Goal: Task Accomplishment & Management: Manage account settings

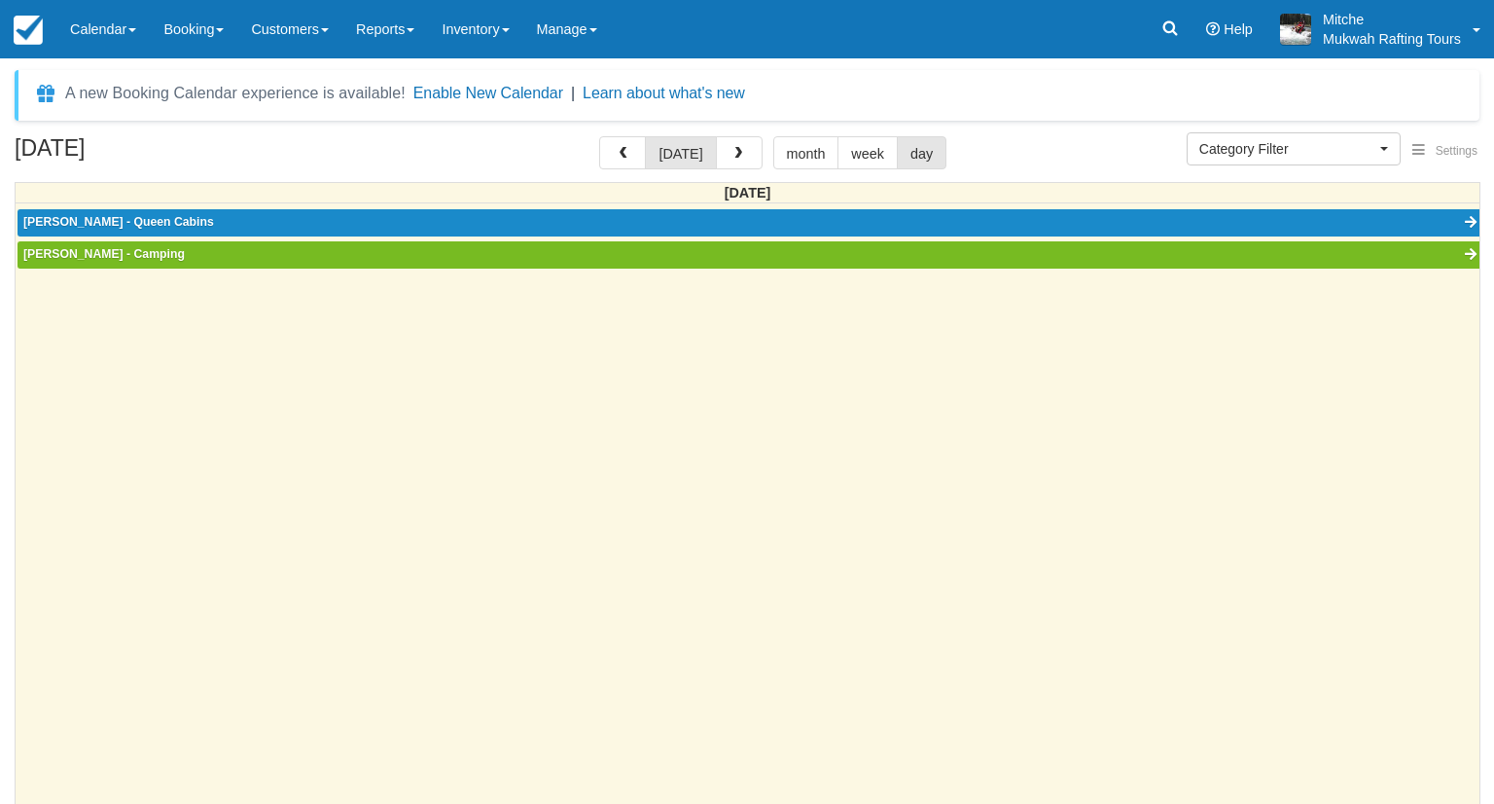
select select
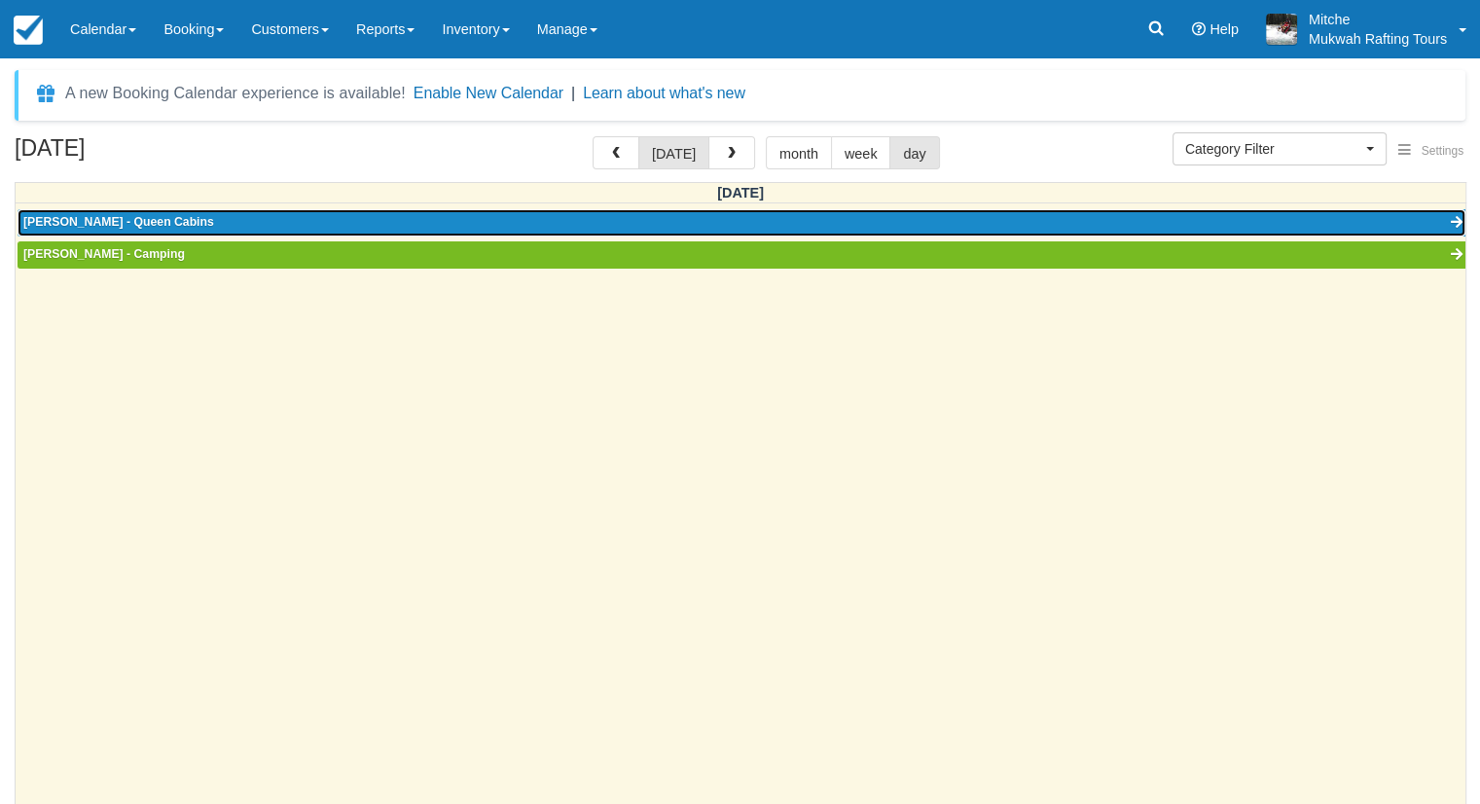
click at [205, 219] on link "Ronda Cornell - Queen Cabins" at bounding box center [742, 222] width 1448 height 27
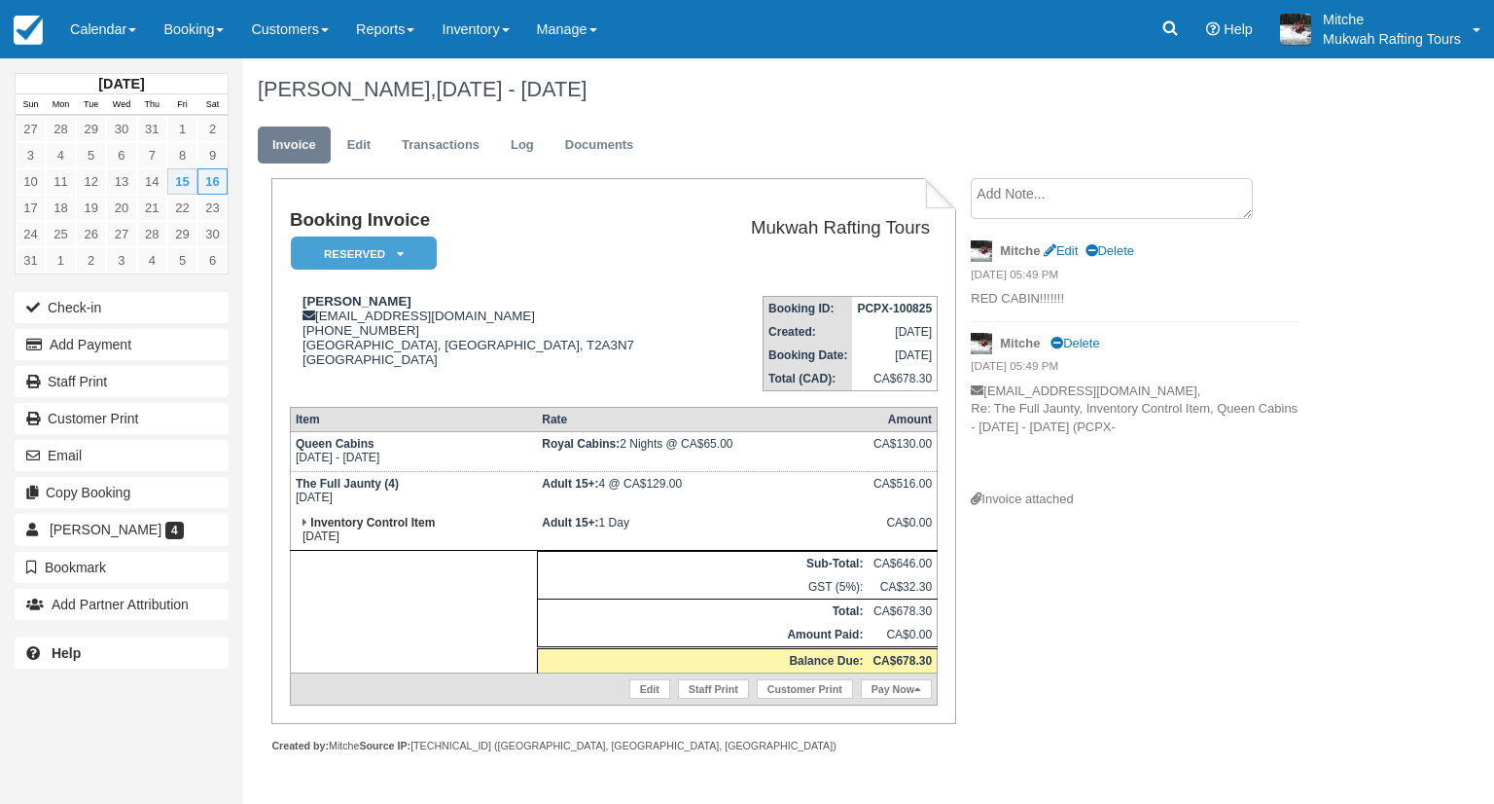
click at [1094, 594] on div "Booking Invoice Reserved   Pending Deposit Paid Waiting Cancelled Void Paid in …" at bounding box center [778, 486] width 1070 height 617
click at [114, 33] on link "Calendar" at bounding box center [102, 29] width 93 height 58
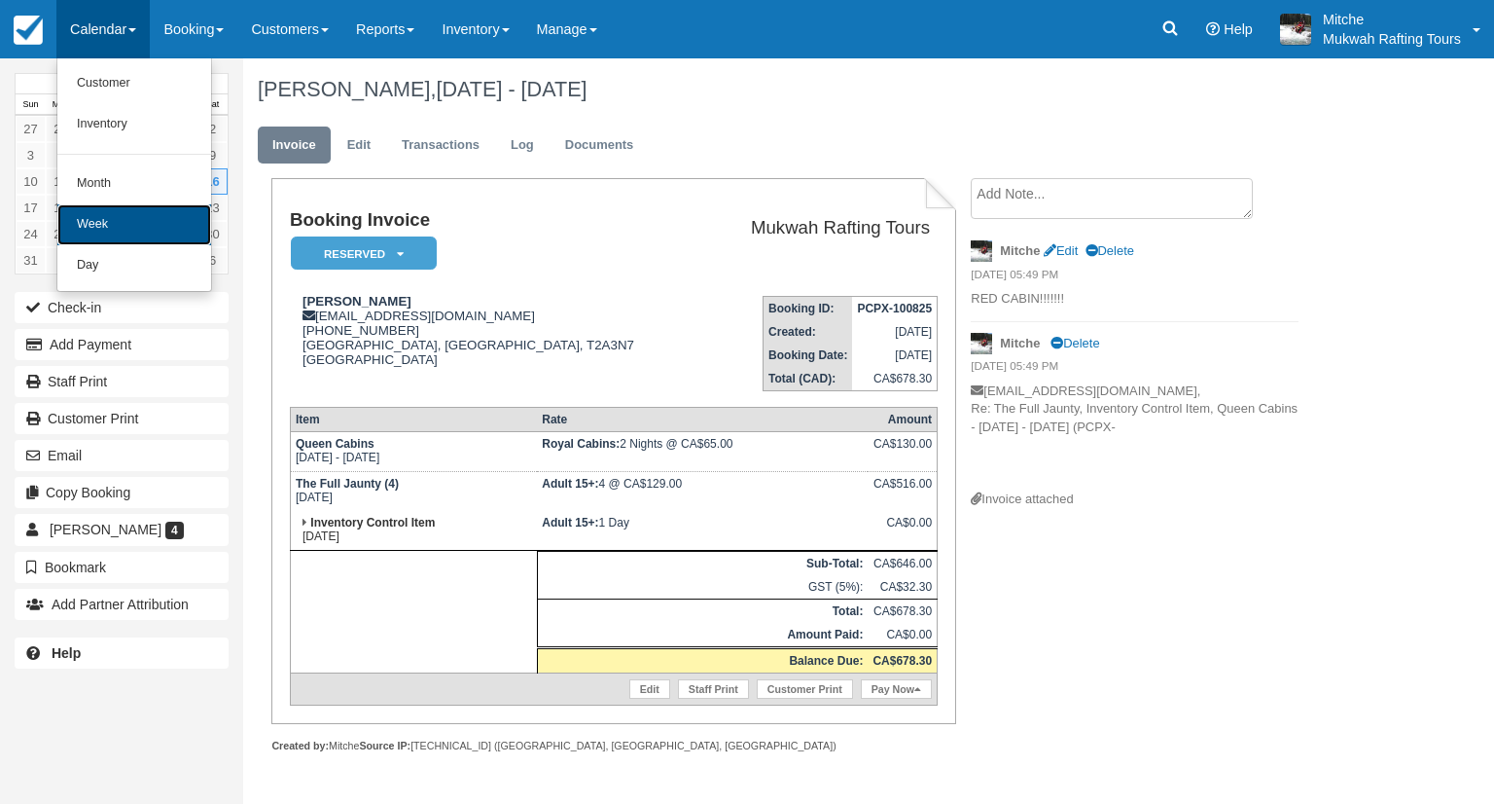
click at [156, 211] on link "Week" at bounding box center [134, 224] width 154 height 41
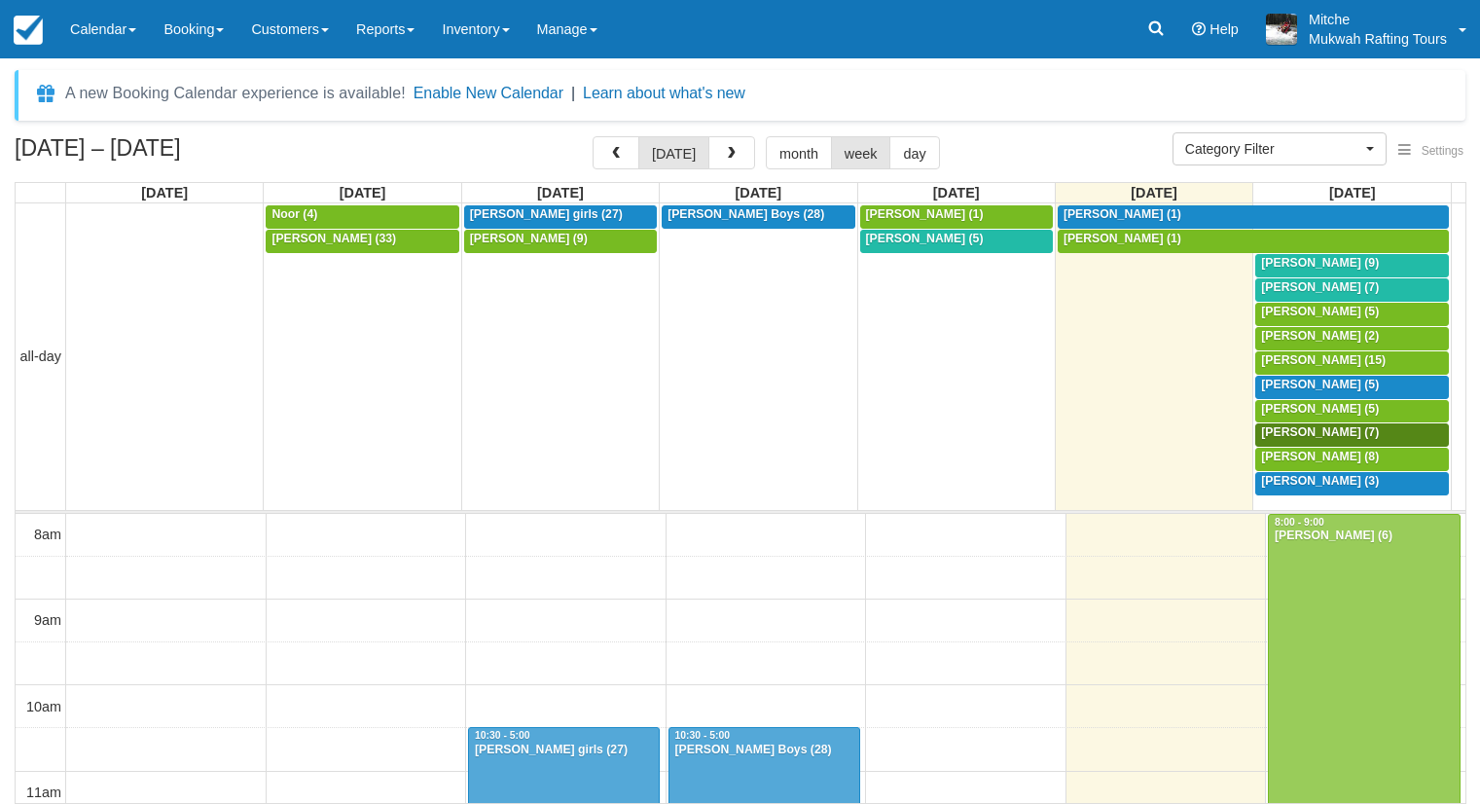
select select
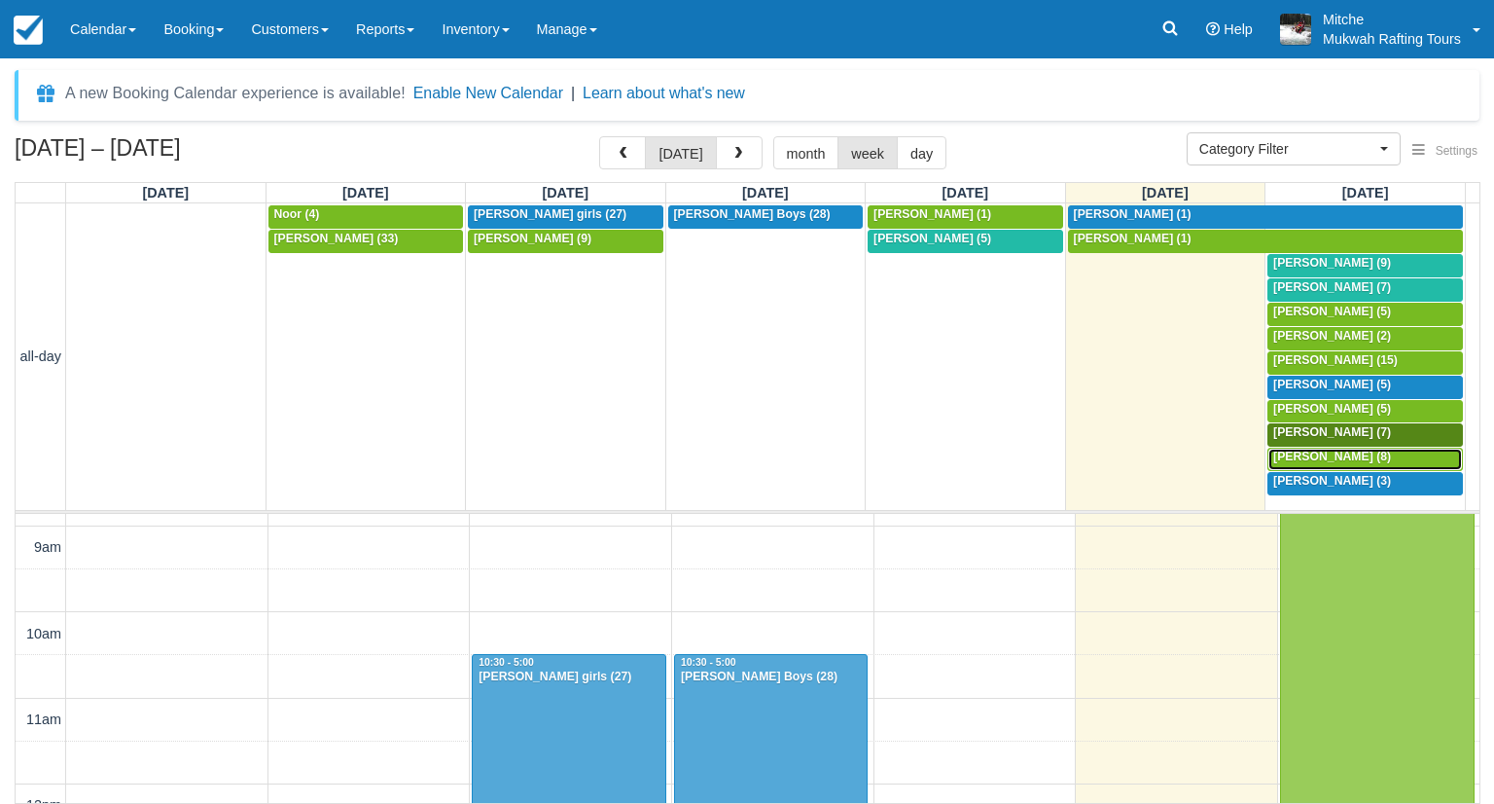
click at [1327, 449] on span "USAMA CHAUDHRY (8)" at bounding box center [1332, 456] width 118 height 14
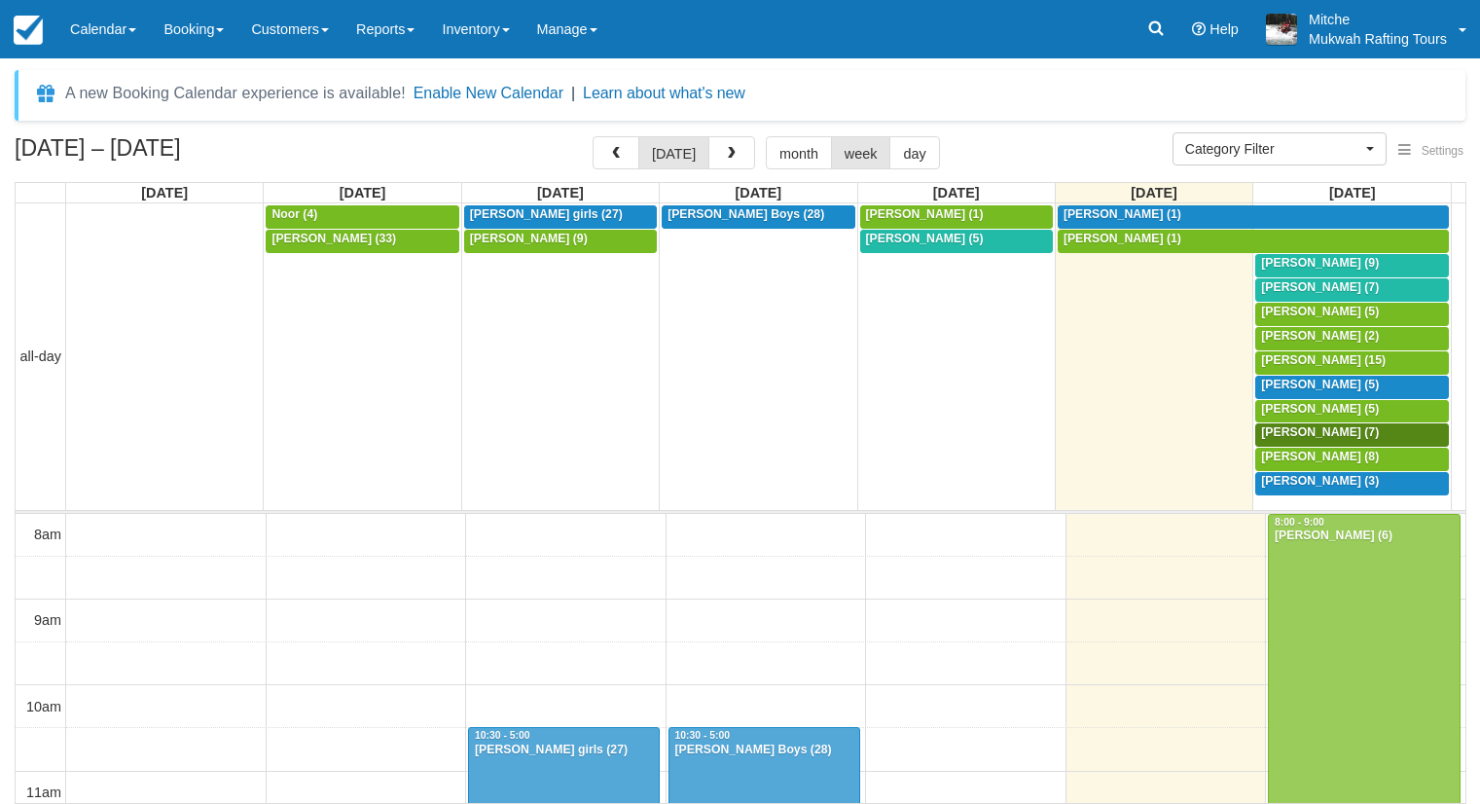
select select
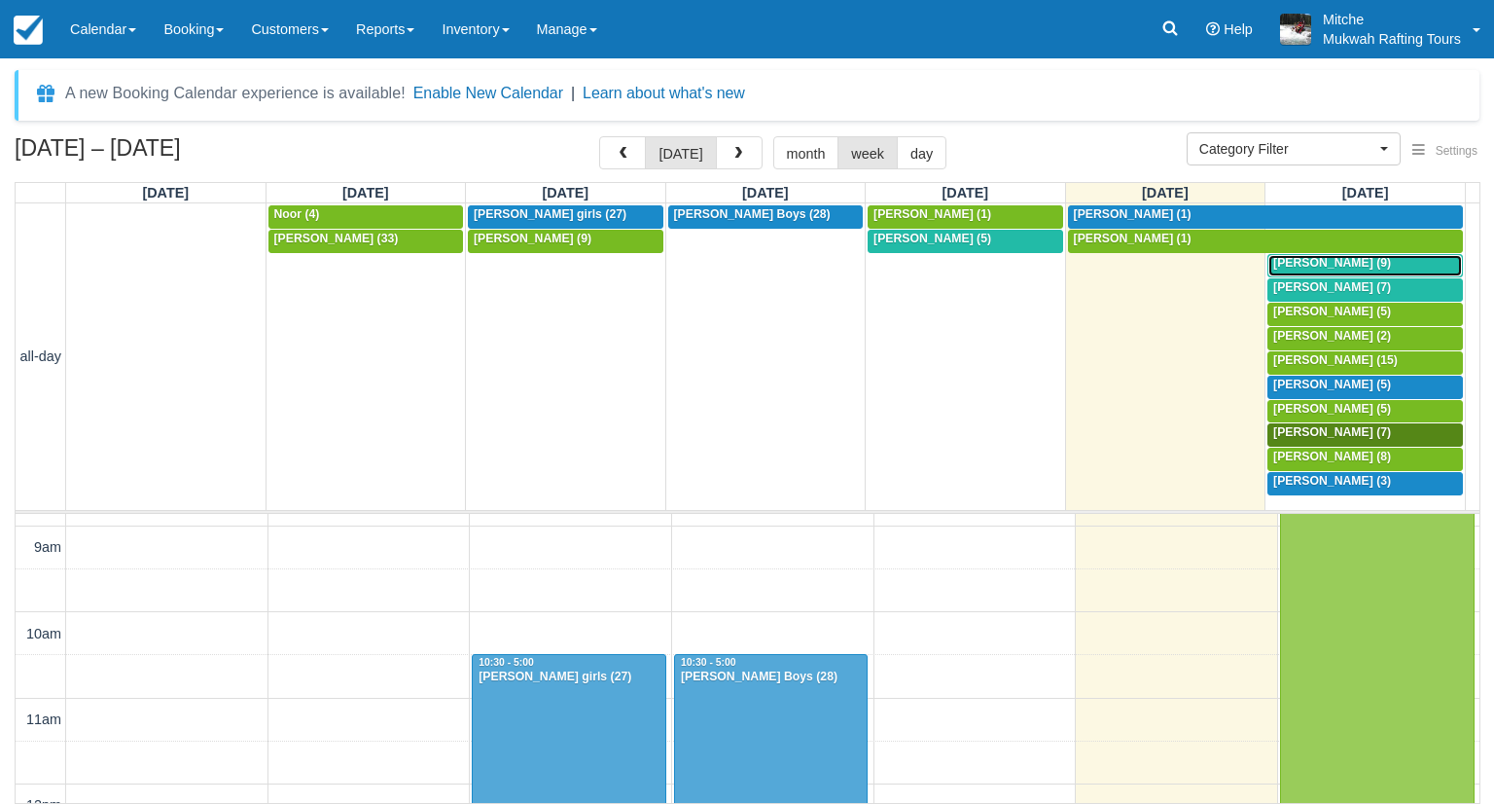
click at [1341, 261] on span "Alisa Wurz (9)" at bounding box center [1332, 263] width 118 height 14
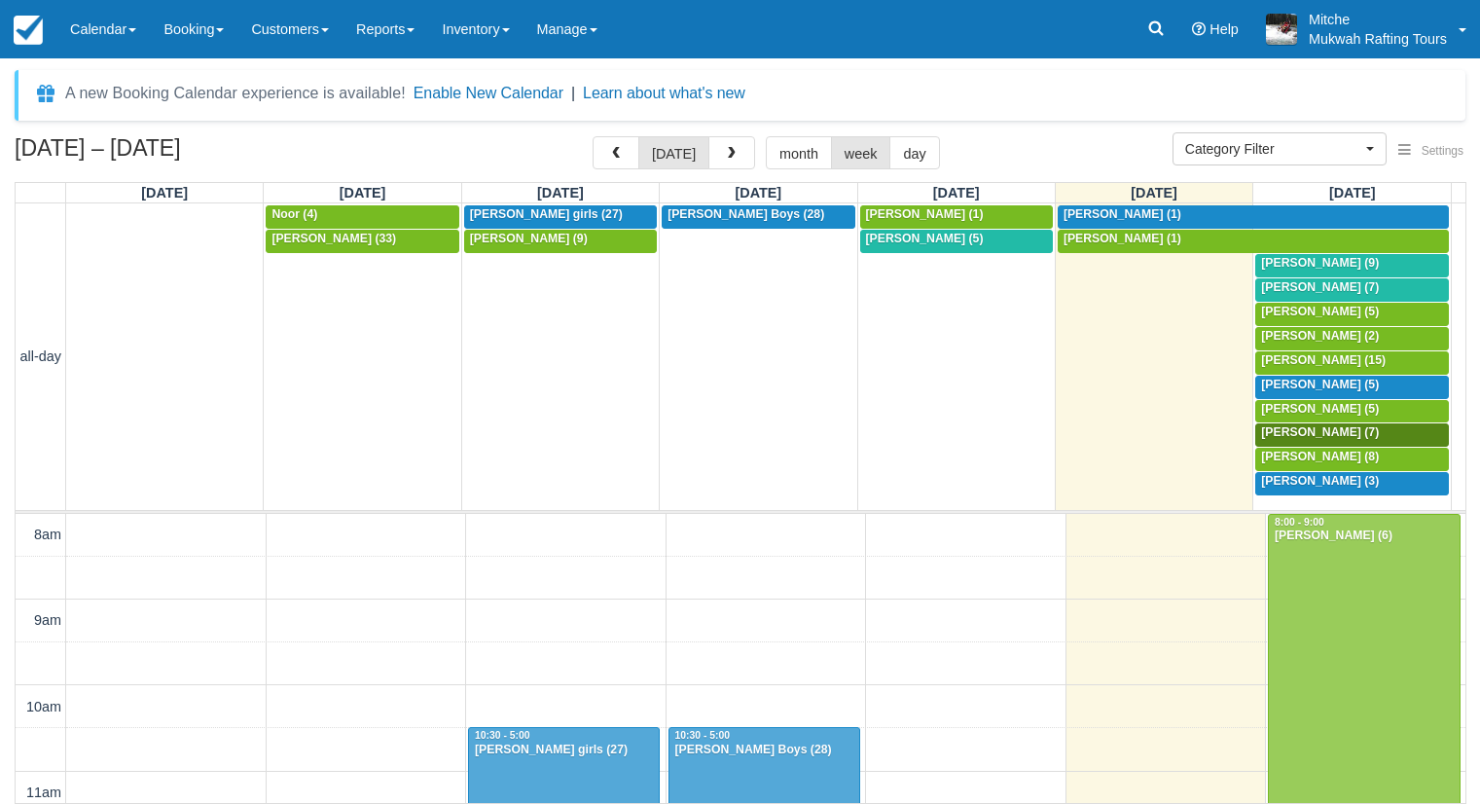
select select
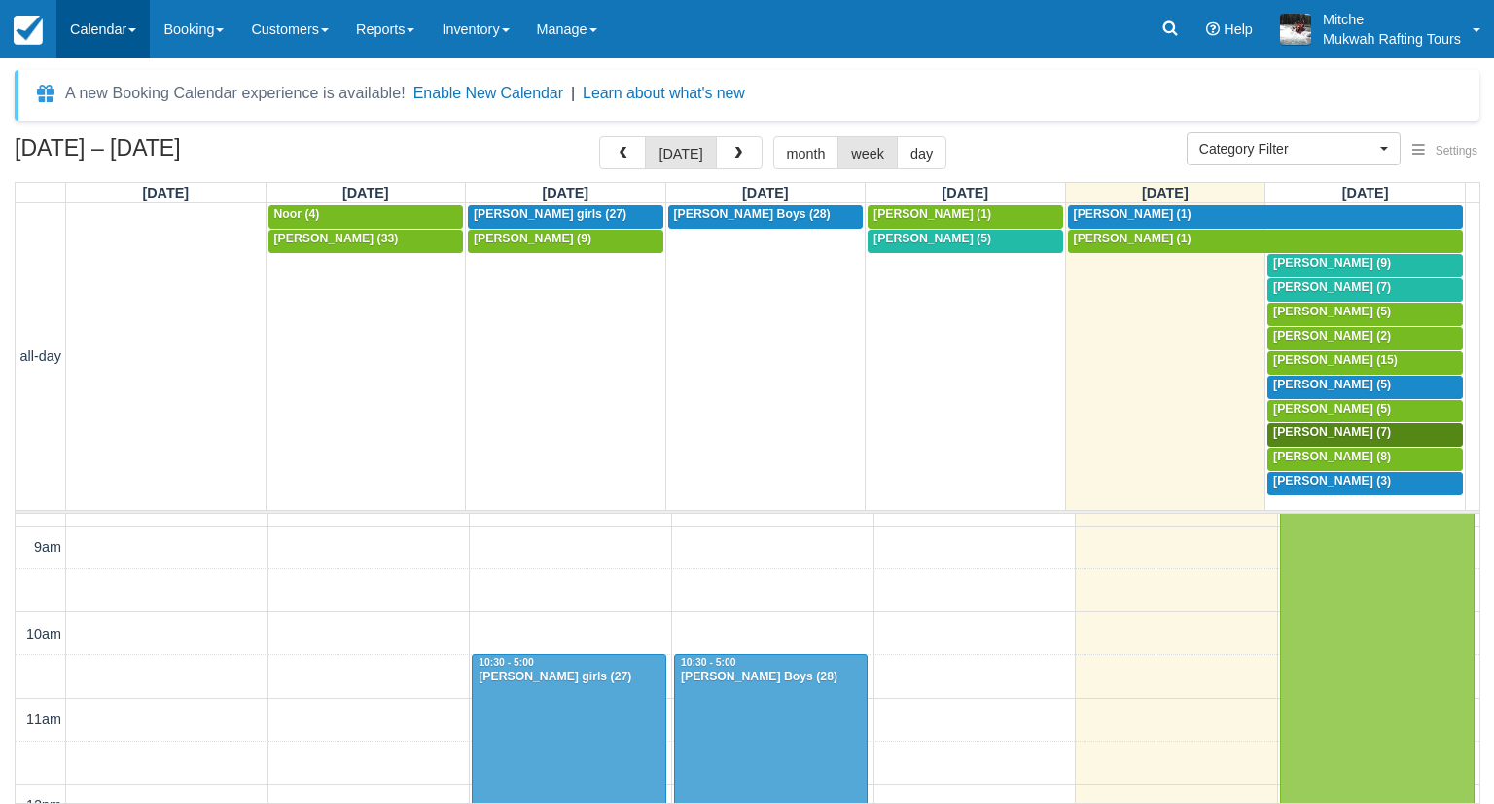
click at [86, 20] on link "Calendar" at bounding box center [102, 29] width 93 height 58
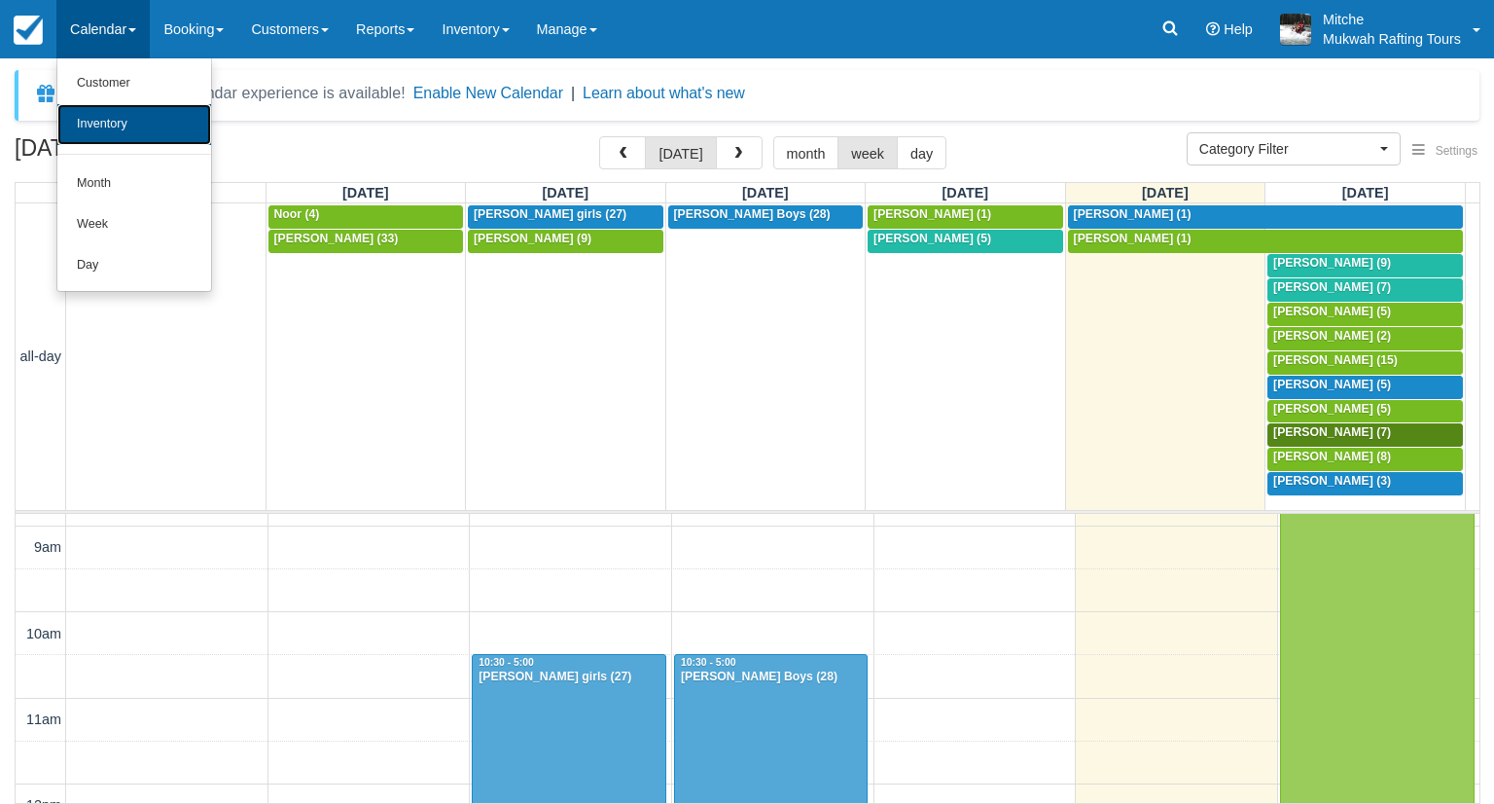
click at [115, 119] on link "Inventory" at bounding box center [134, 124] width 154 height 41
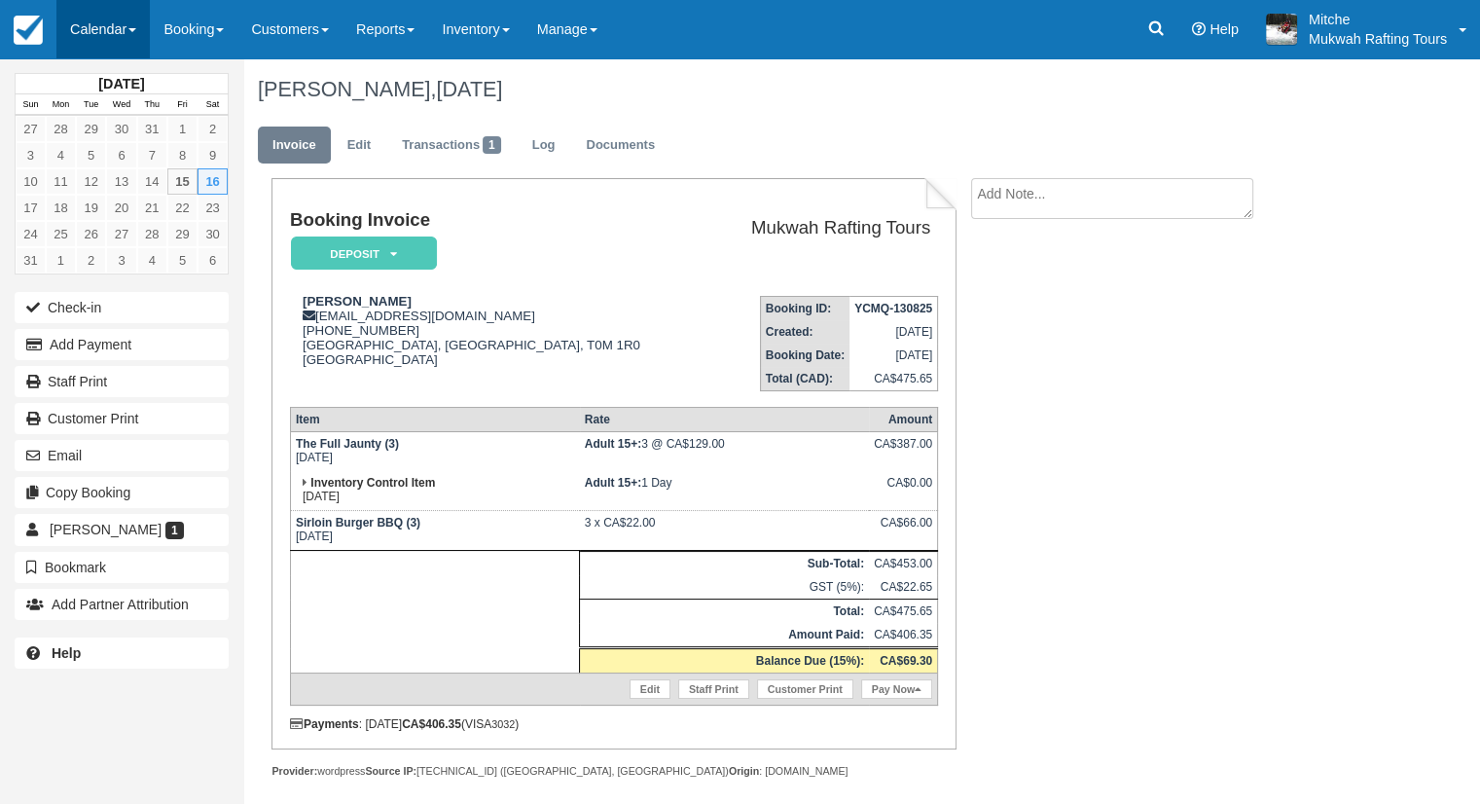
click at [119, 42] on link "Calendar" at bounding box center [102, 29] width 93 height 58
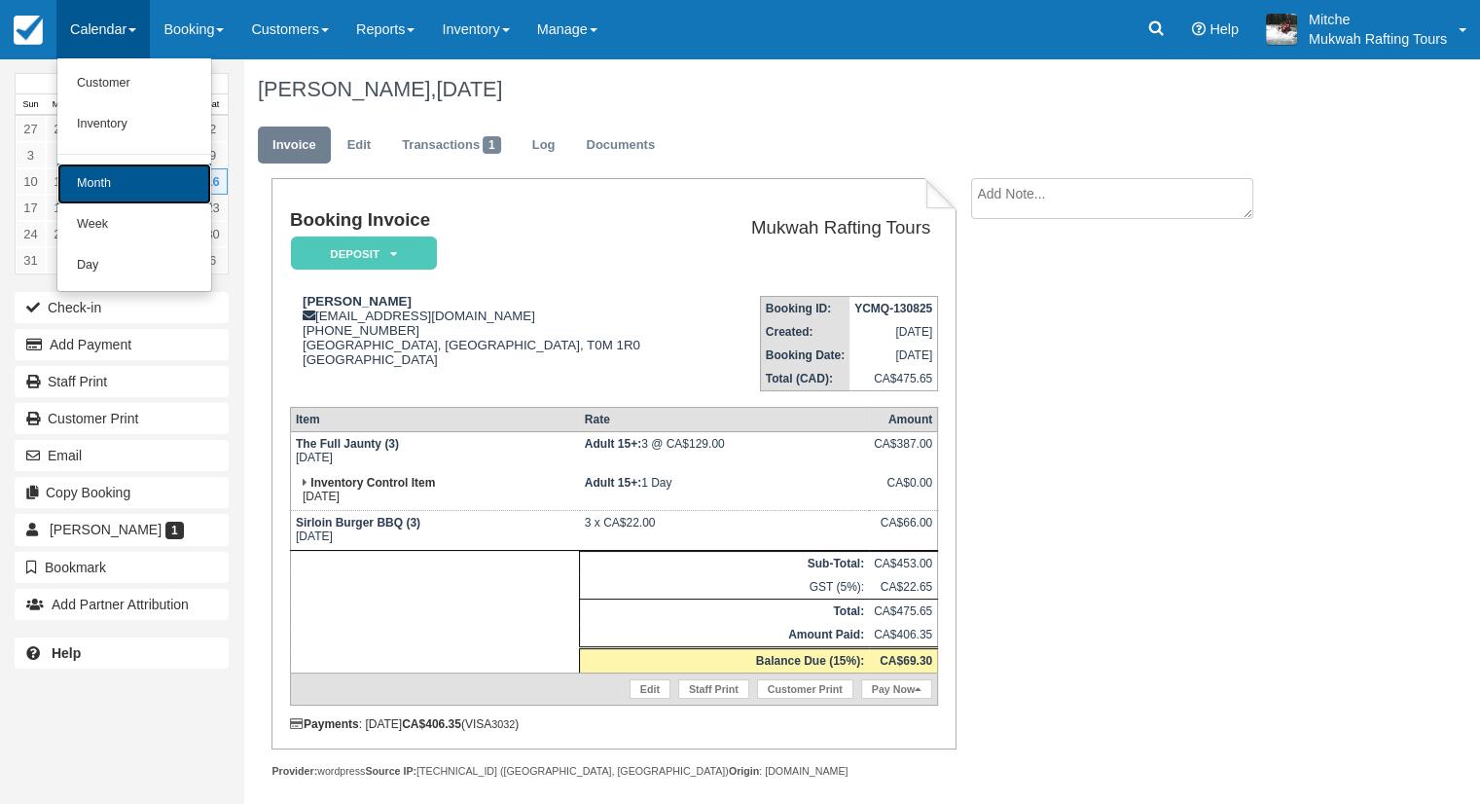
click at [108, 184] on link "Month" at bounding box center [134, 183] width 154 height 41
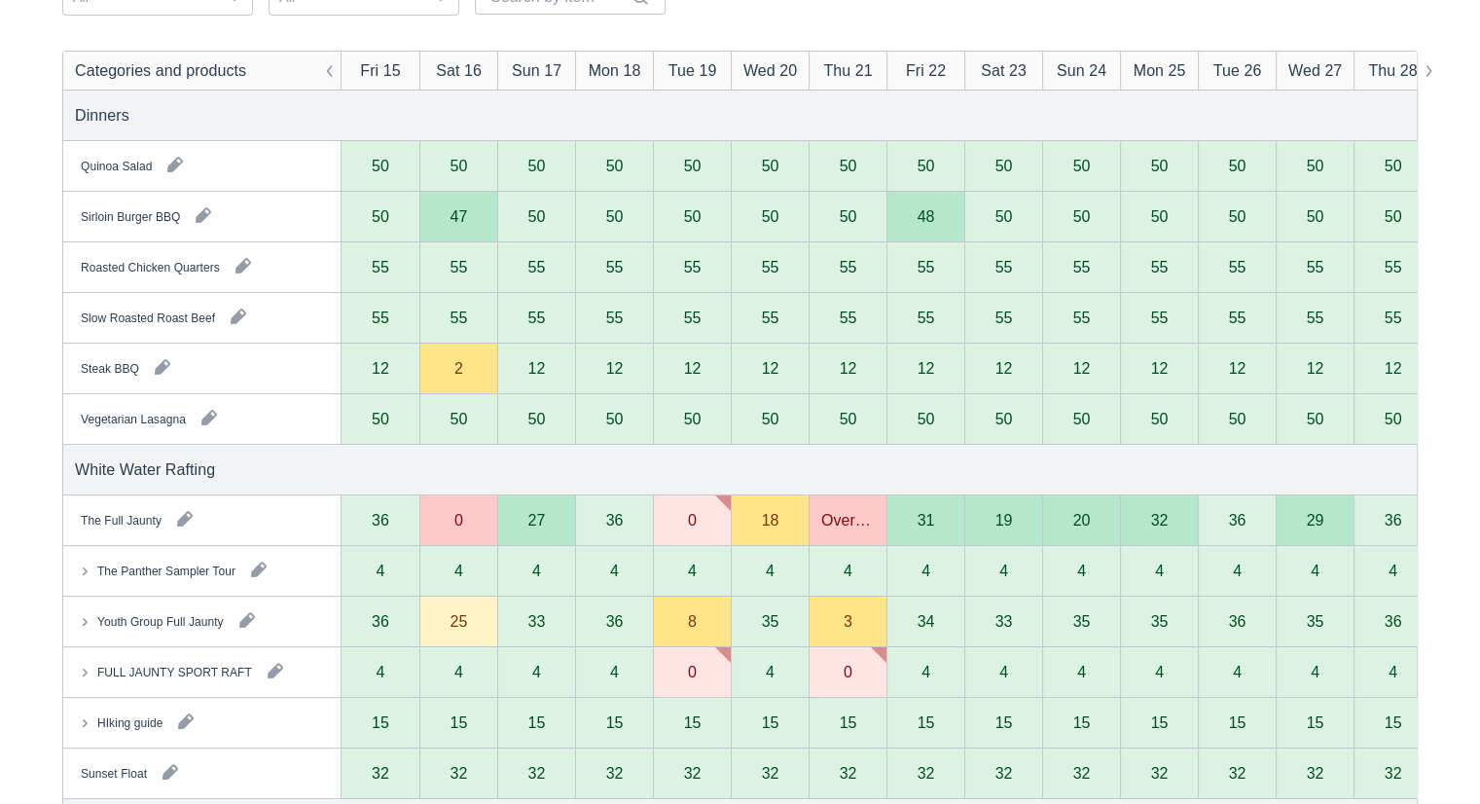
scroll to position [389, 0]
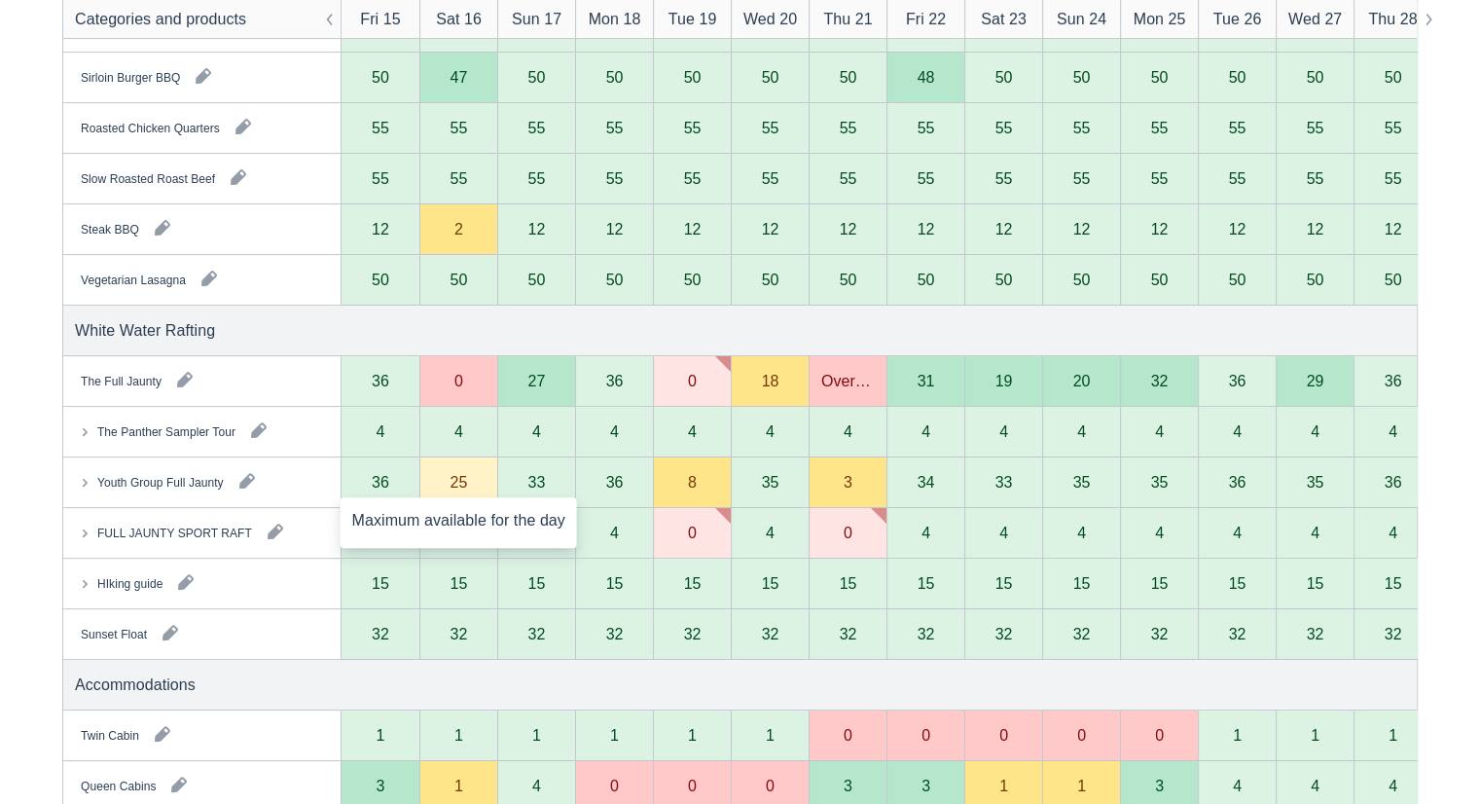
click at [463, 489] on div "25" at bounding box center [458, 482] width 78 height 51
click at [459, 484] on div "25" at bounding box center [459, 482] width 18 height 16
click at [241, 481] on button "button" at bounding box center [247, 480] width 31 height 31
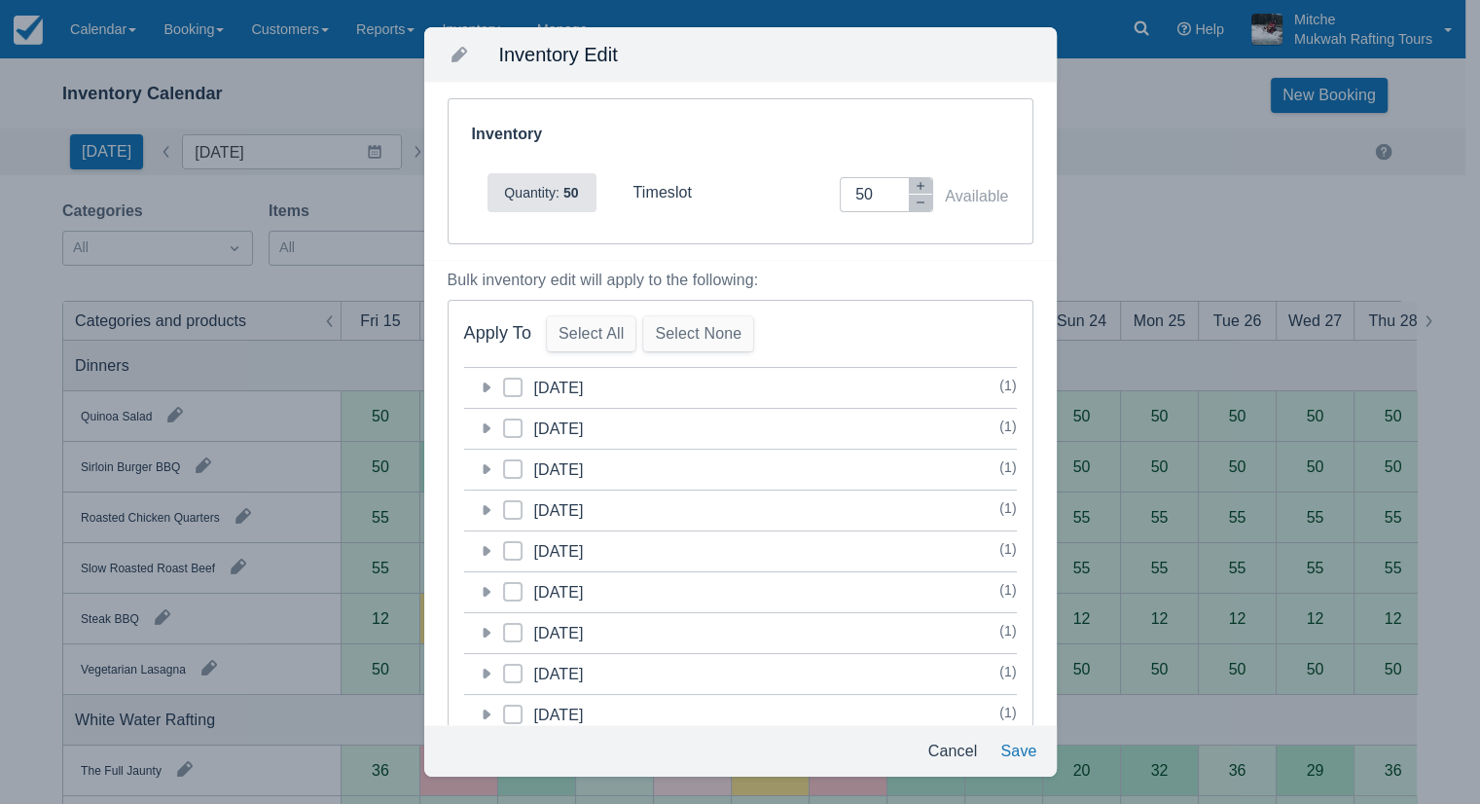
scroll to position [0, 0]
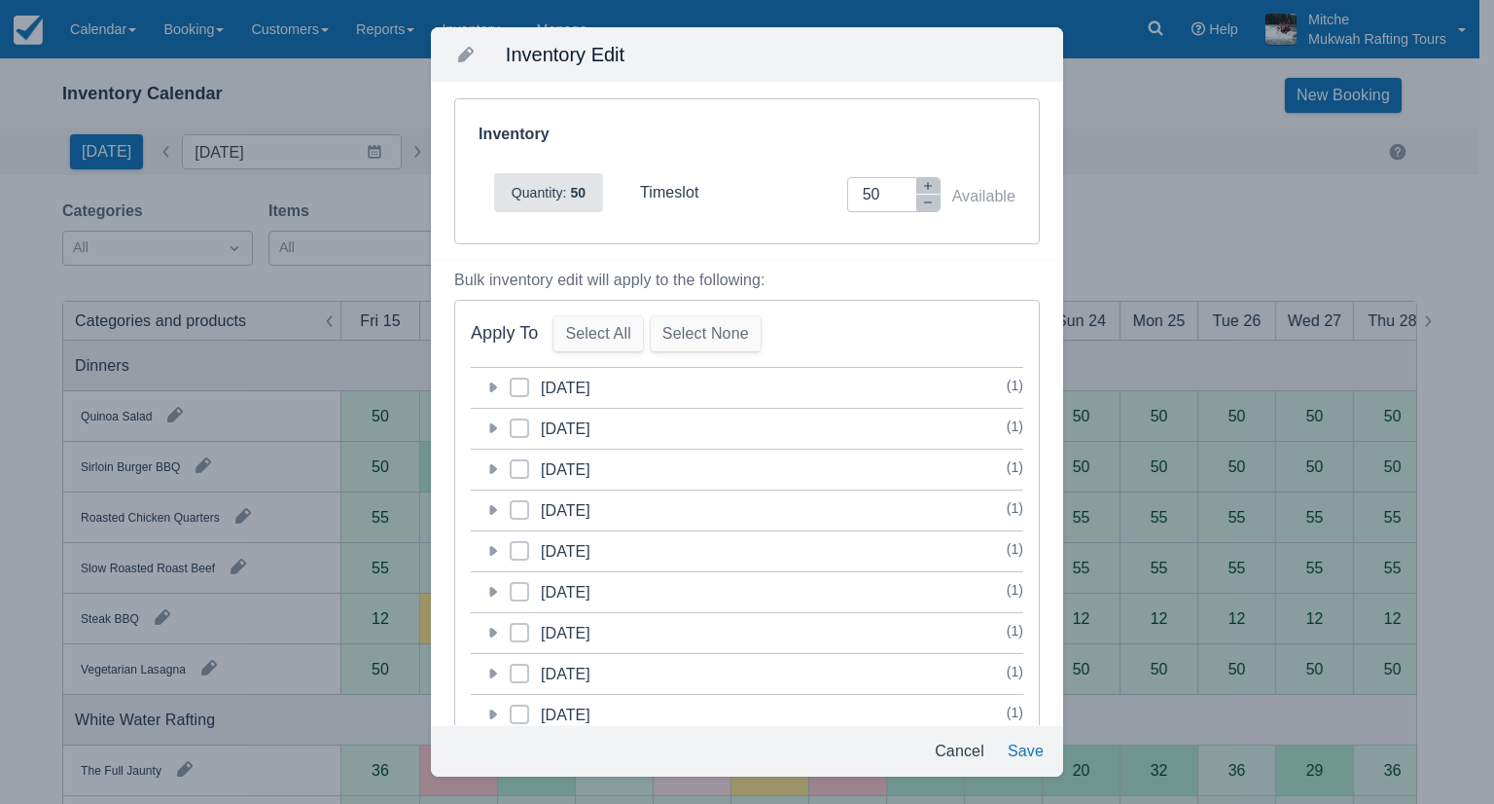
click at [44, 516] on div "Inventory Edit Inventory Quantity: 50 timeslot Inventory Adjustment 50 Availabl…" at bounding box center [747, 402] width 1494 height 804
click at [4, 565] on div "Inventory Edit Inventory Quantity: 50 timeslot Inventory Adjustment 50 Availabl…" at bounding box center [747, 402] width 1494 height 804
click at [960, 756] on button "Cancel" at bounding box center [959, 751] width 65 height 35
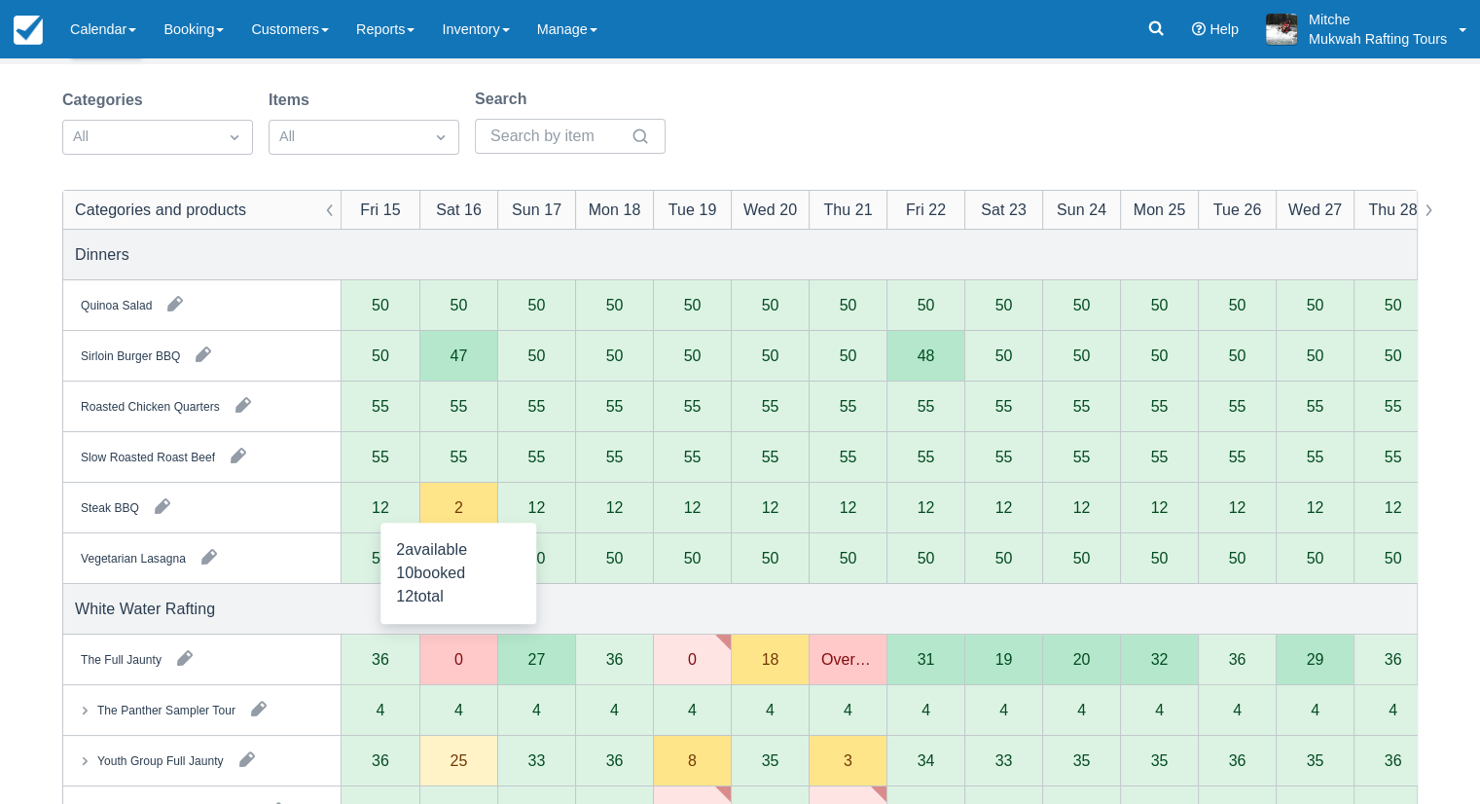
scroll to position [195, 0]
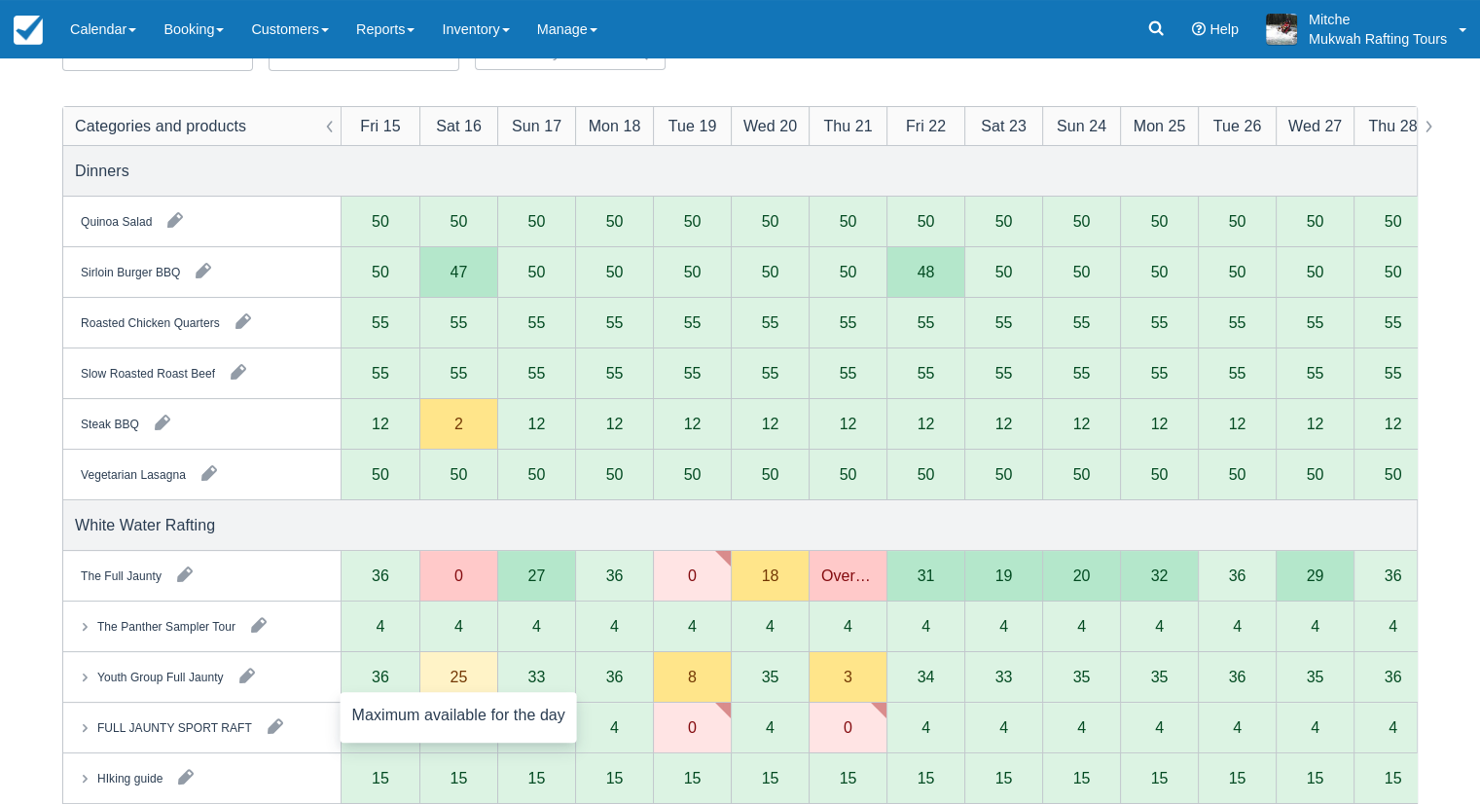
click at [460, 680] on div "25" at bounding box center [459, 676] width 18 height 16
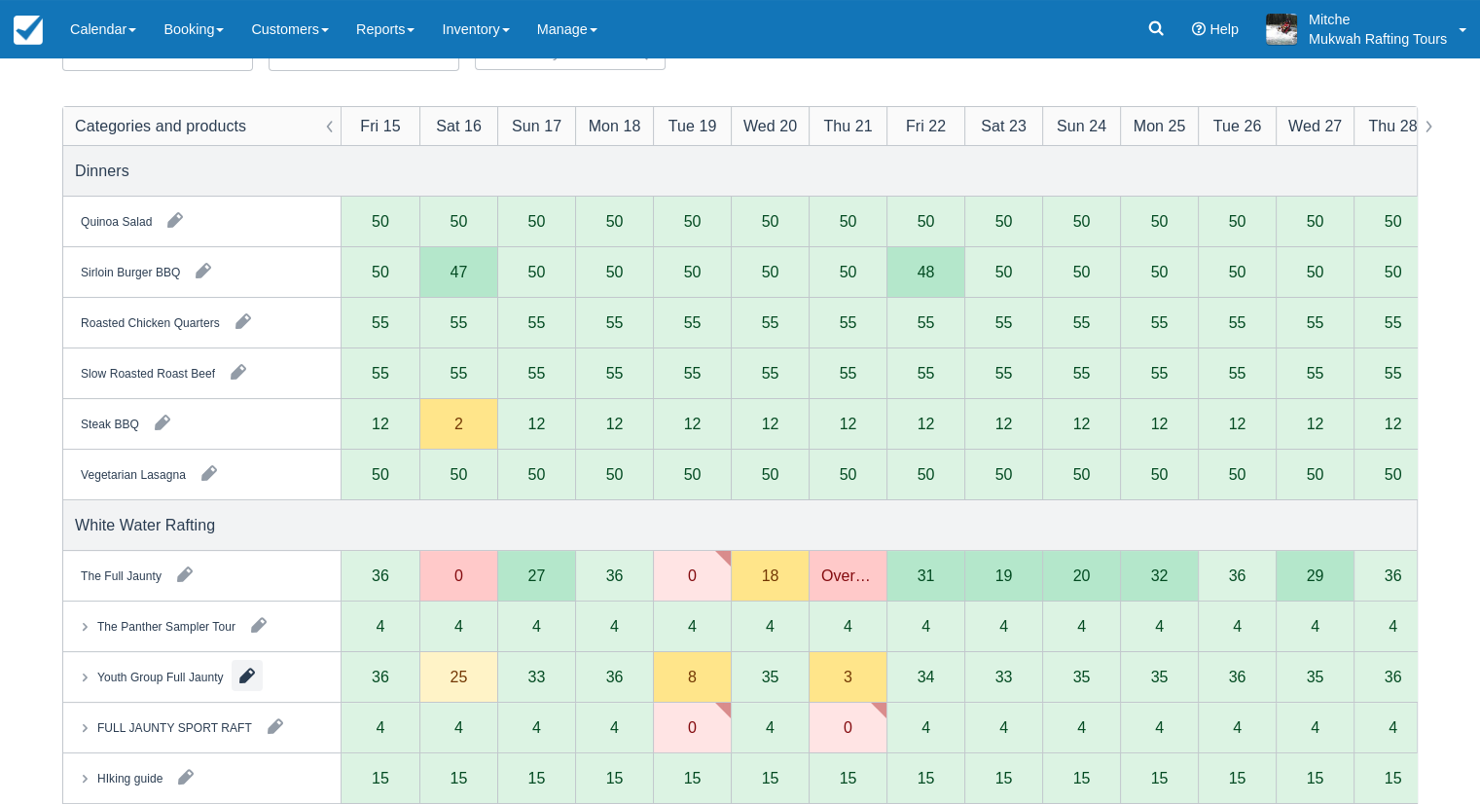
click at [254, 681] on button "button" at bounding box center [247, 675] width 31 height 31
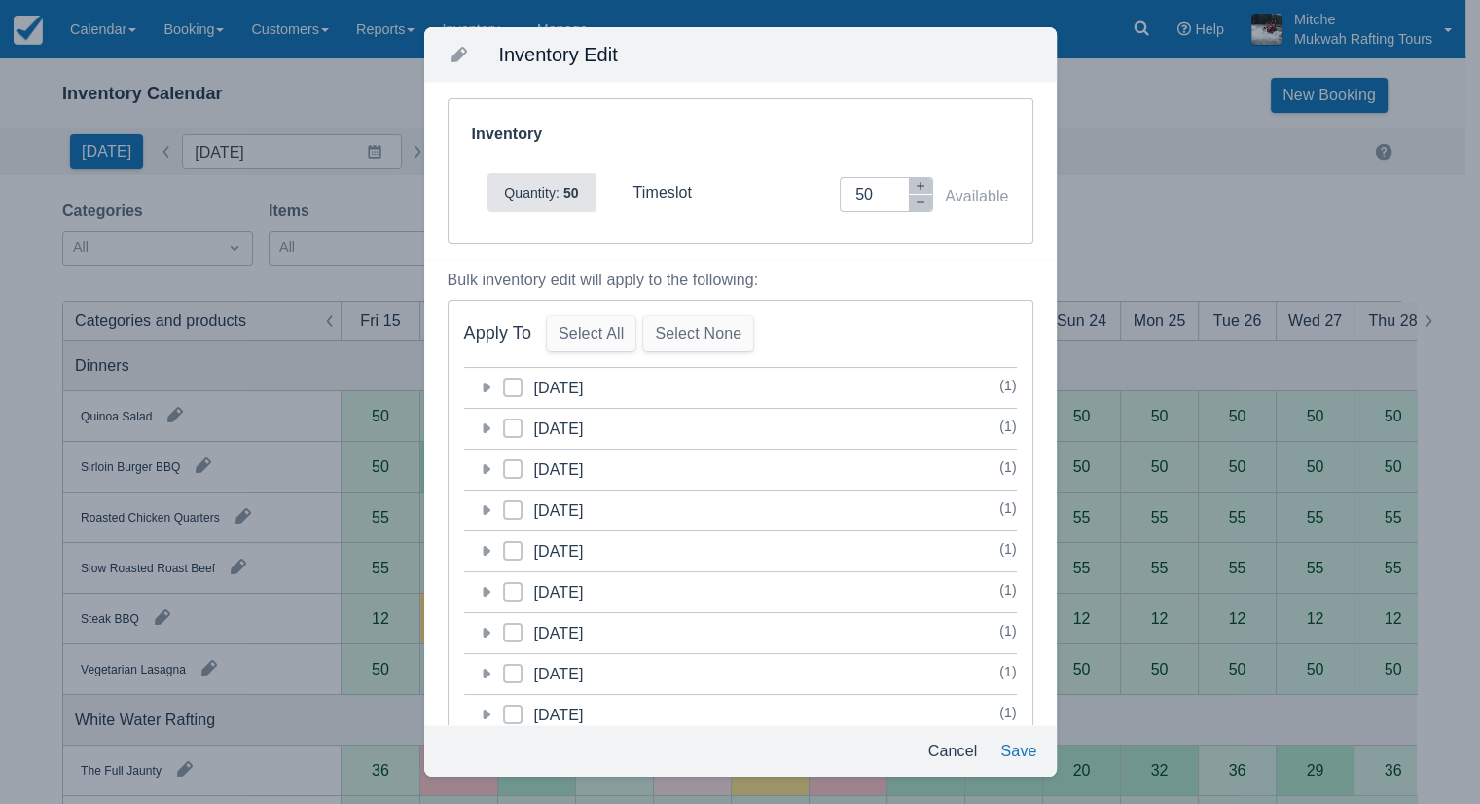
scroll to position [0, 0]
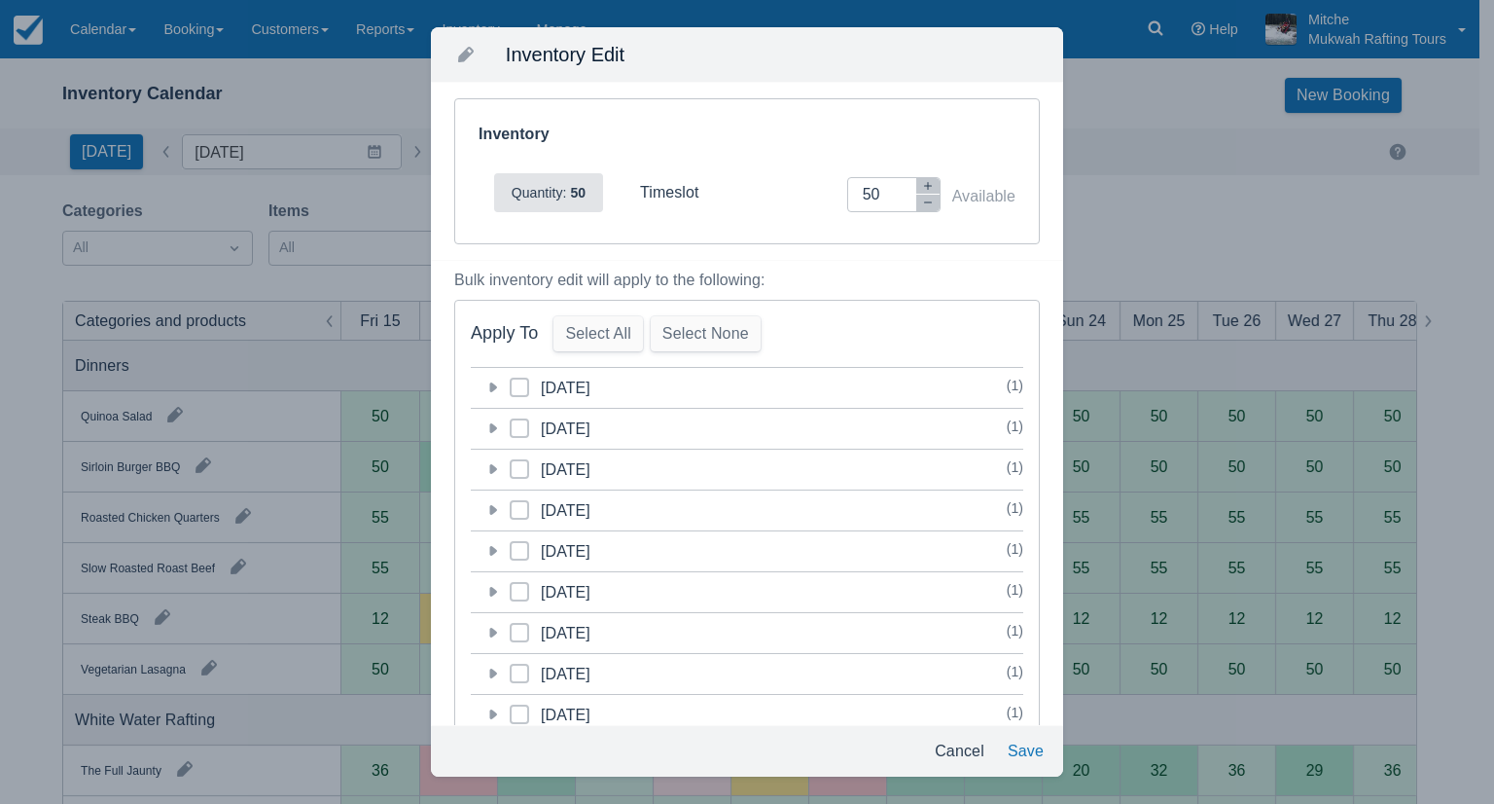
click at [30, 641] on div "Inventory Edit Inventory Quantity: 50 timeslot Inventory Adjustment 50 Availabl…" at bounding box center [747, 402] width 1494 height 804
click at [1145, 221] on div "Inventory Edit Inventory Quantity: 50 timeslot Inventory Adjustment 50 Availabl…" at bounding box center [747, 402] width 1494 height 804
click at [971, 760] on button "Cancel" at bounding box center [959, 751] width 65 height 35
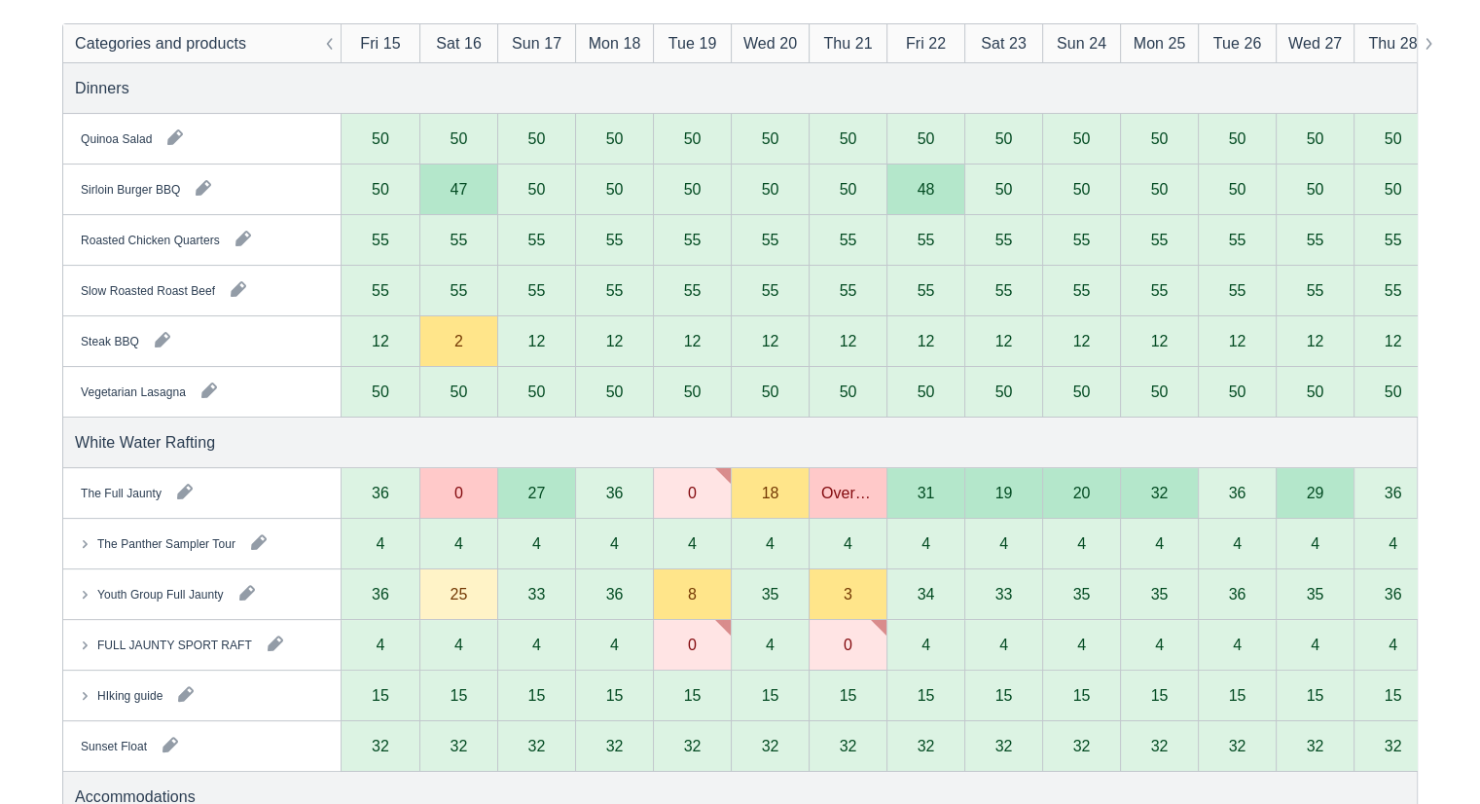
scroll to position [292, 0]
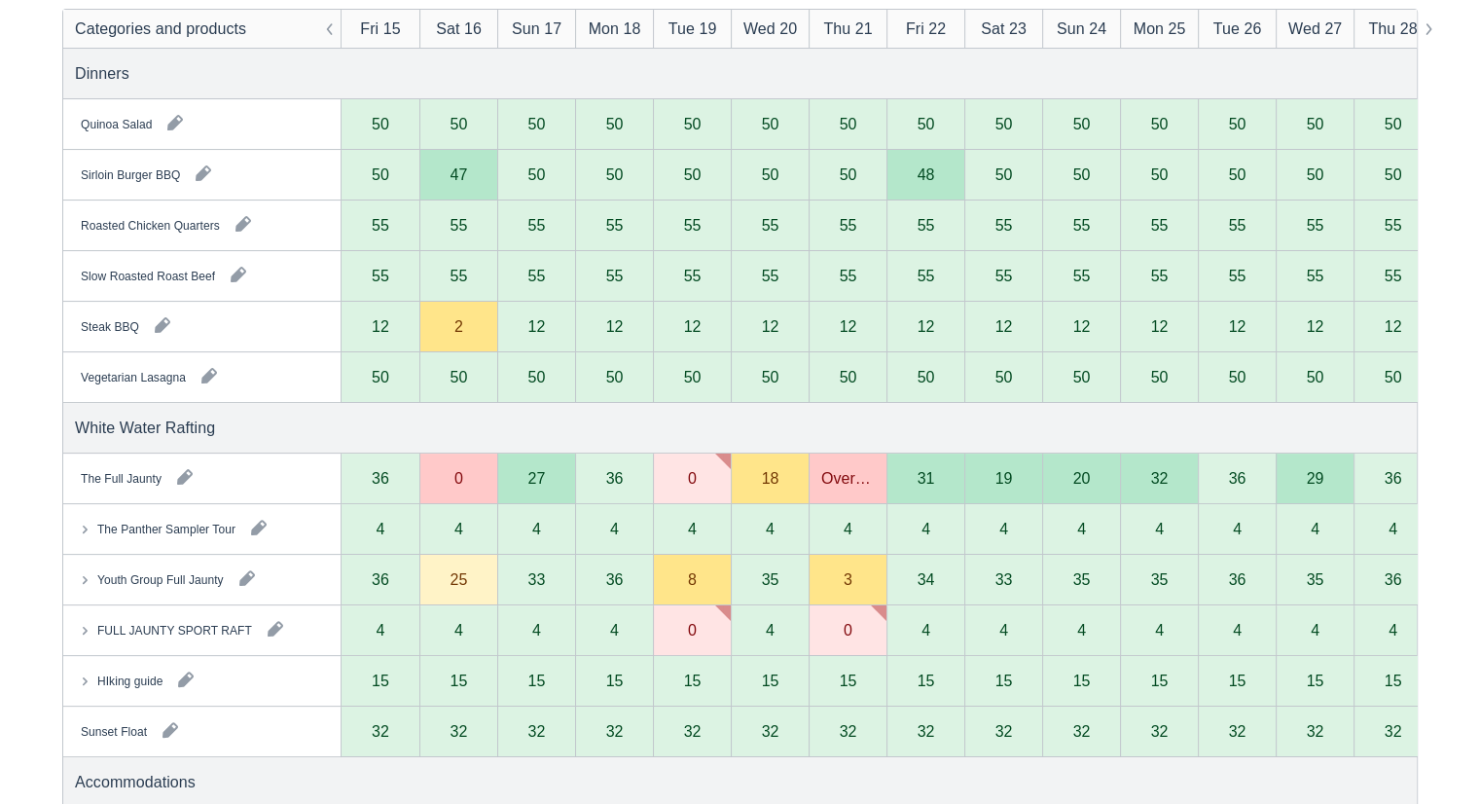
click at [463, 585] on div "25" at bounding box center [459, 579] width 18 height 16
click at [665, 581] on div "8" at bounding box center [692, 580] width 78 height 51
click at [722, 592] on div "8" at bounding box center [692, 580] width 78 height 51
click at [677, 588] on div "8" at bounding box center [692, 580] width 78 height 51
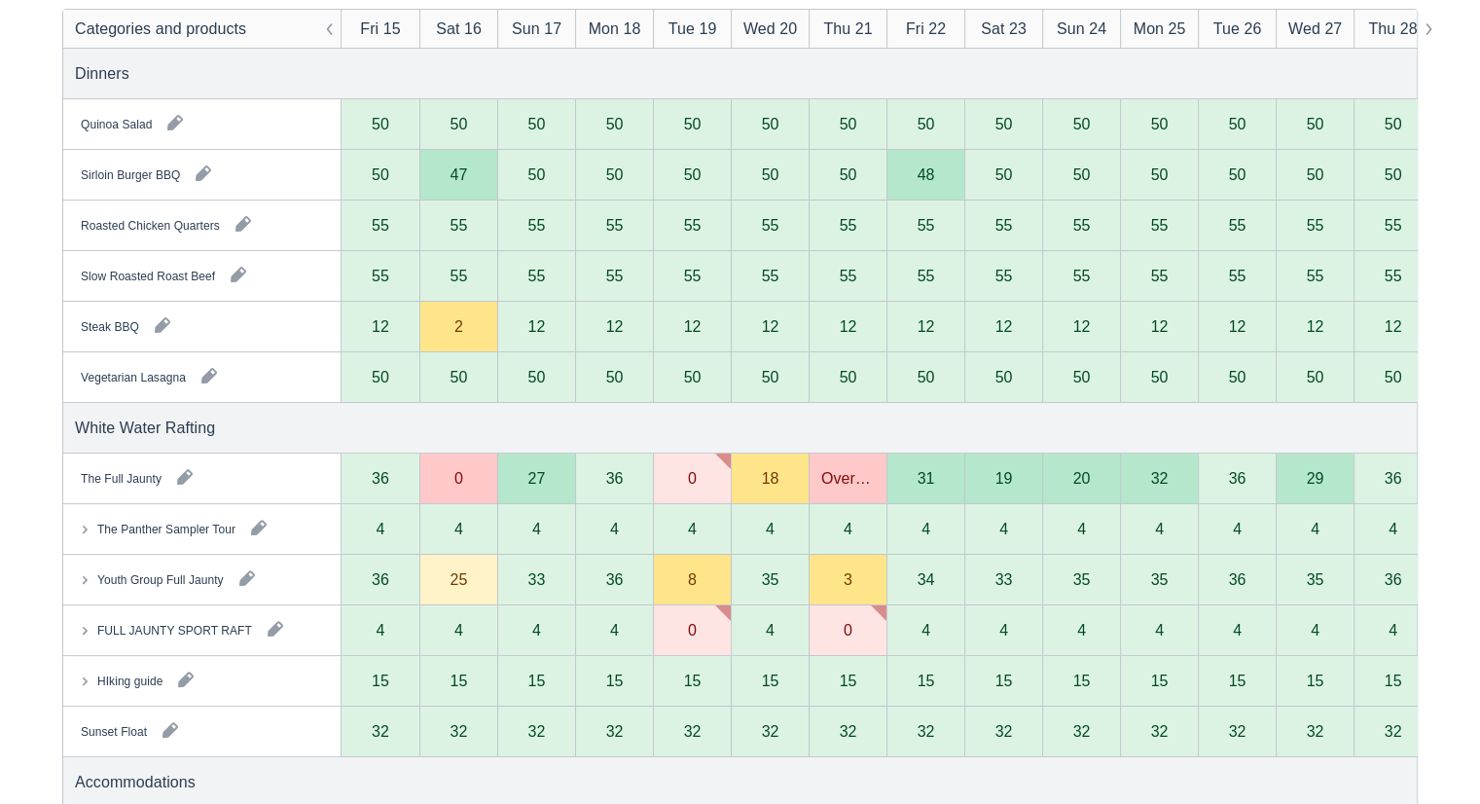
click at [688, 580] on div "8" at bounding box center [692, 579] width 9 height 16
click at [450, 581] on div "25" at bounding box center [459, 579] width 18 height 16
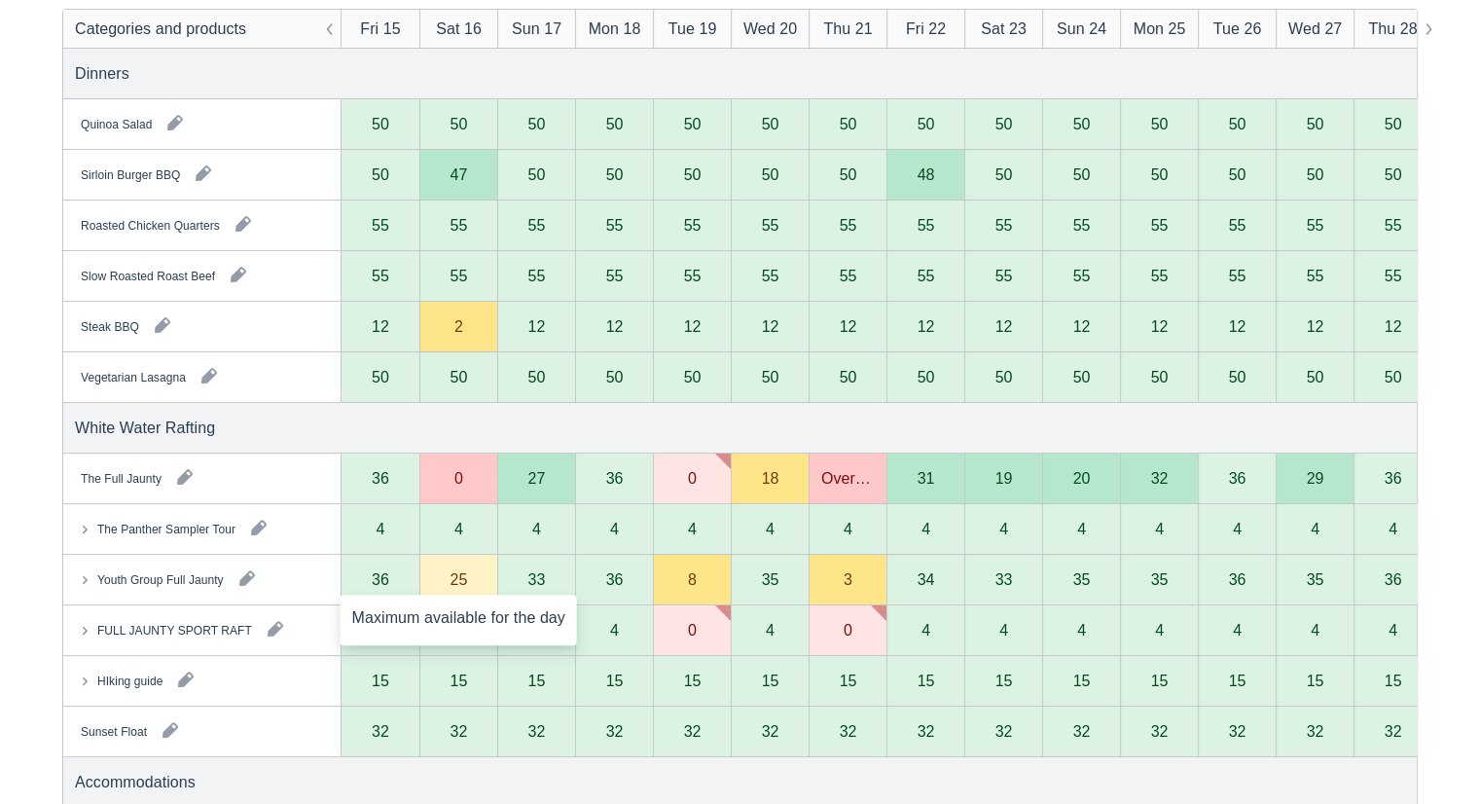
click at [450, 581] on div "25" at bounding box center [459, 579] width 18 height 16
click at [459, 482] on div "0" at bounding box center [458, 478] width 9 height 16
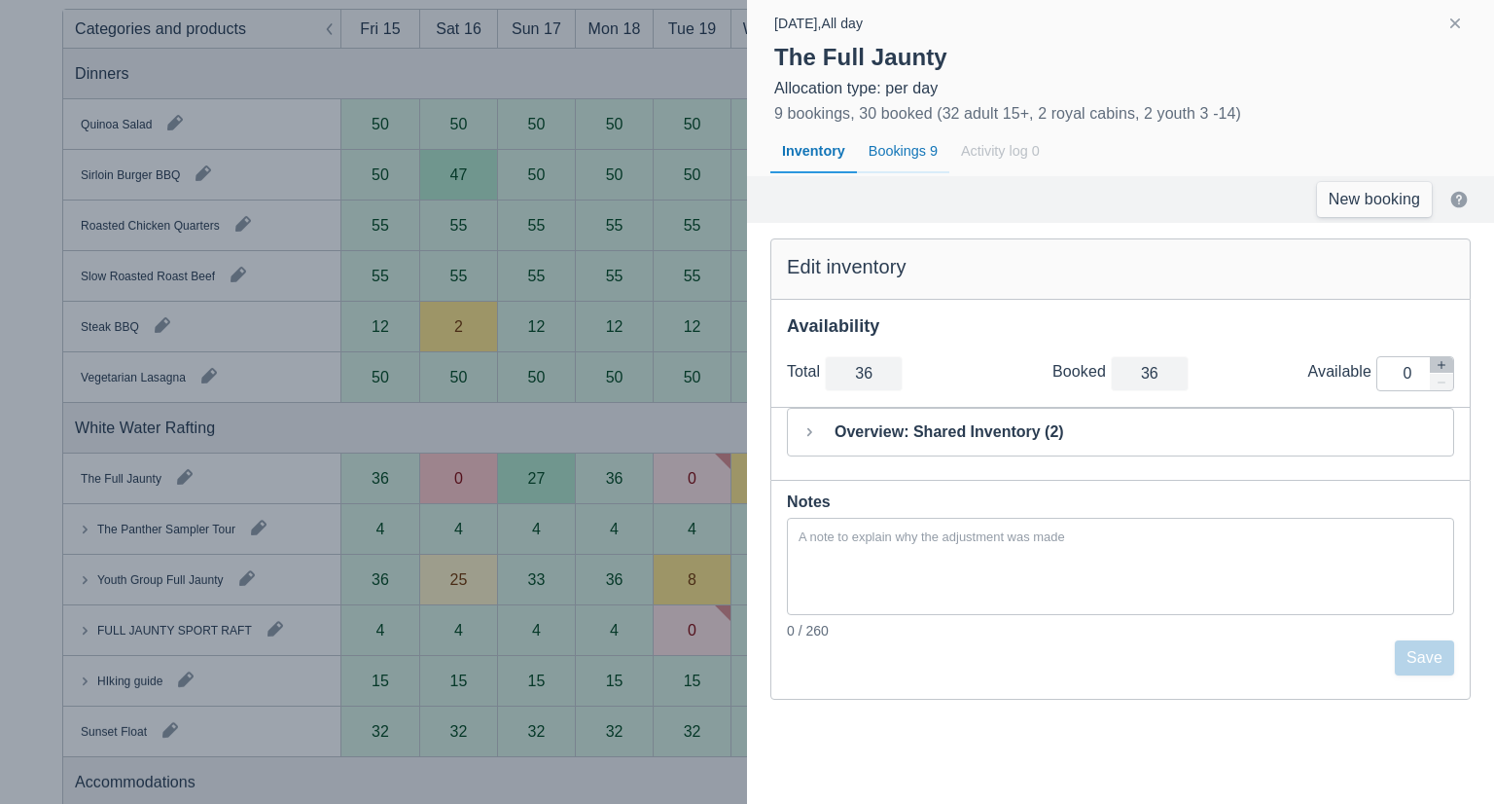
click at [886, 153] on div "Bookings 9" at bounding box center [903, 151] width 92 height 45
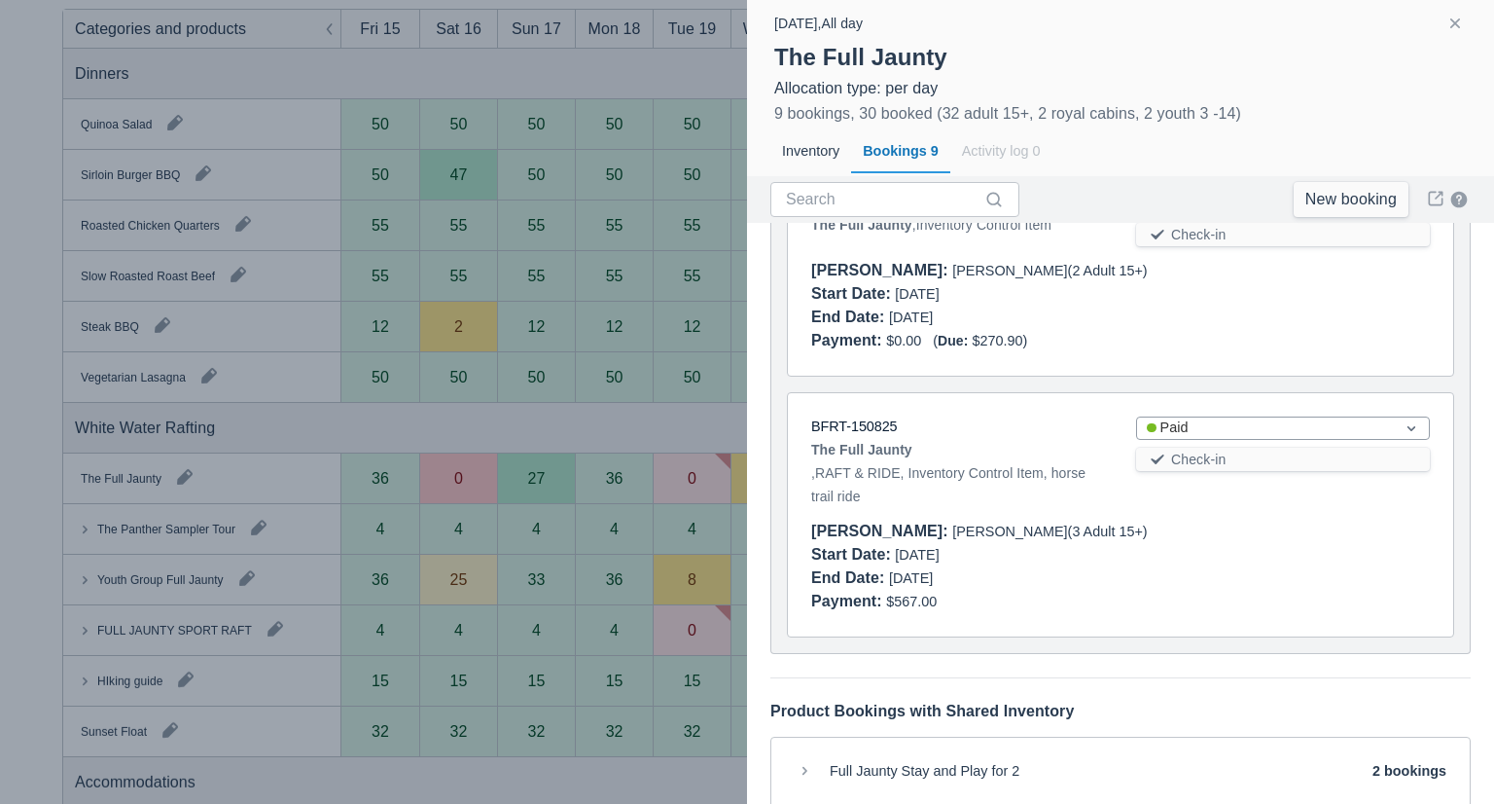
scroll to position [1919, 0]
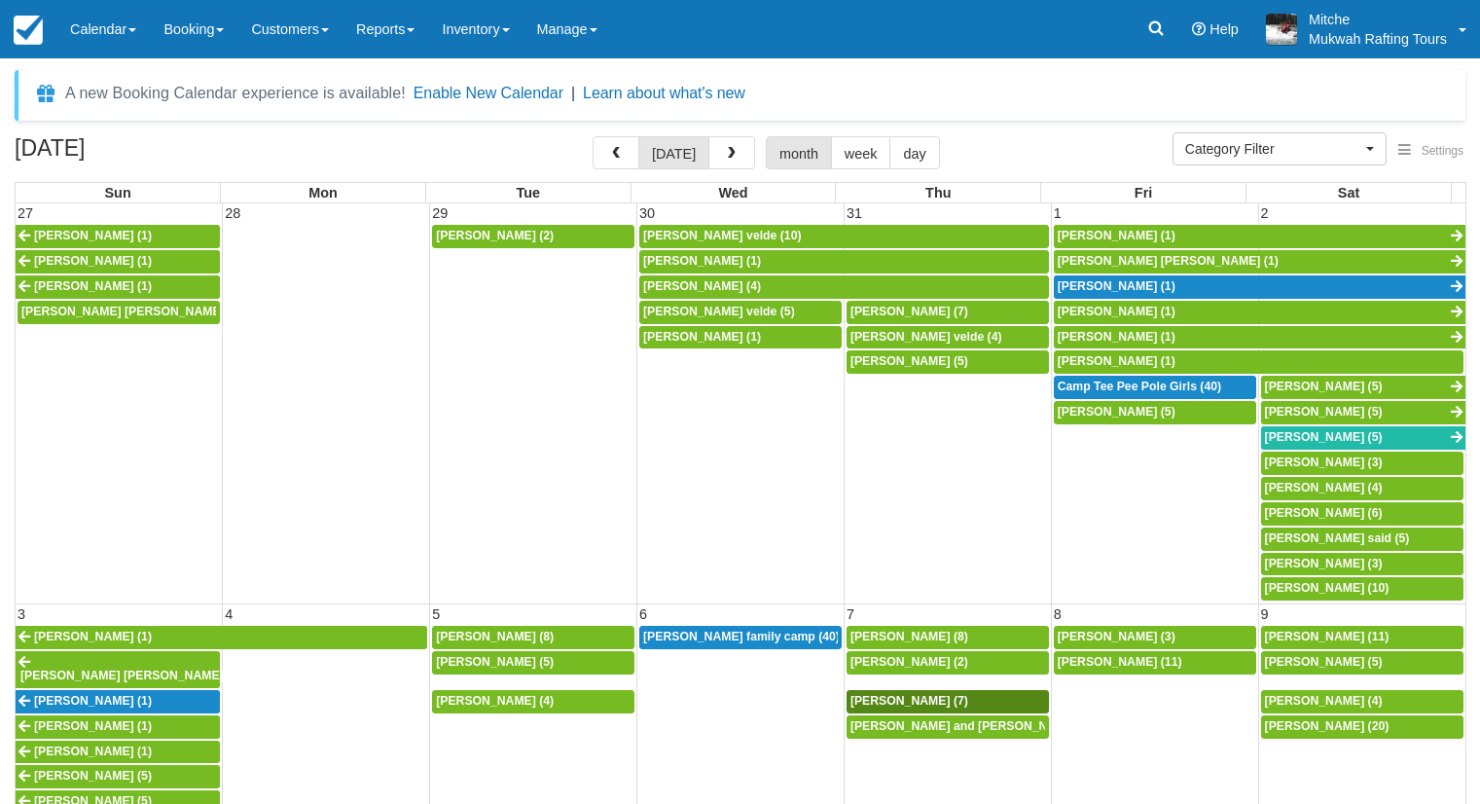
select select
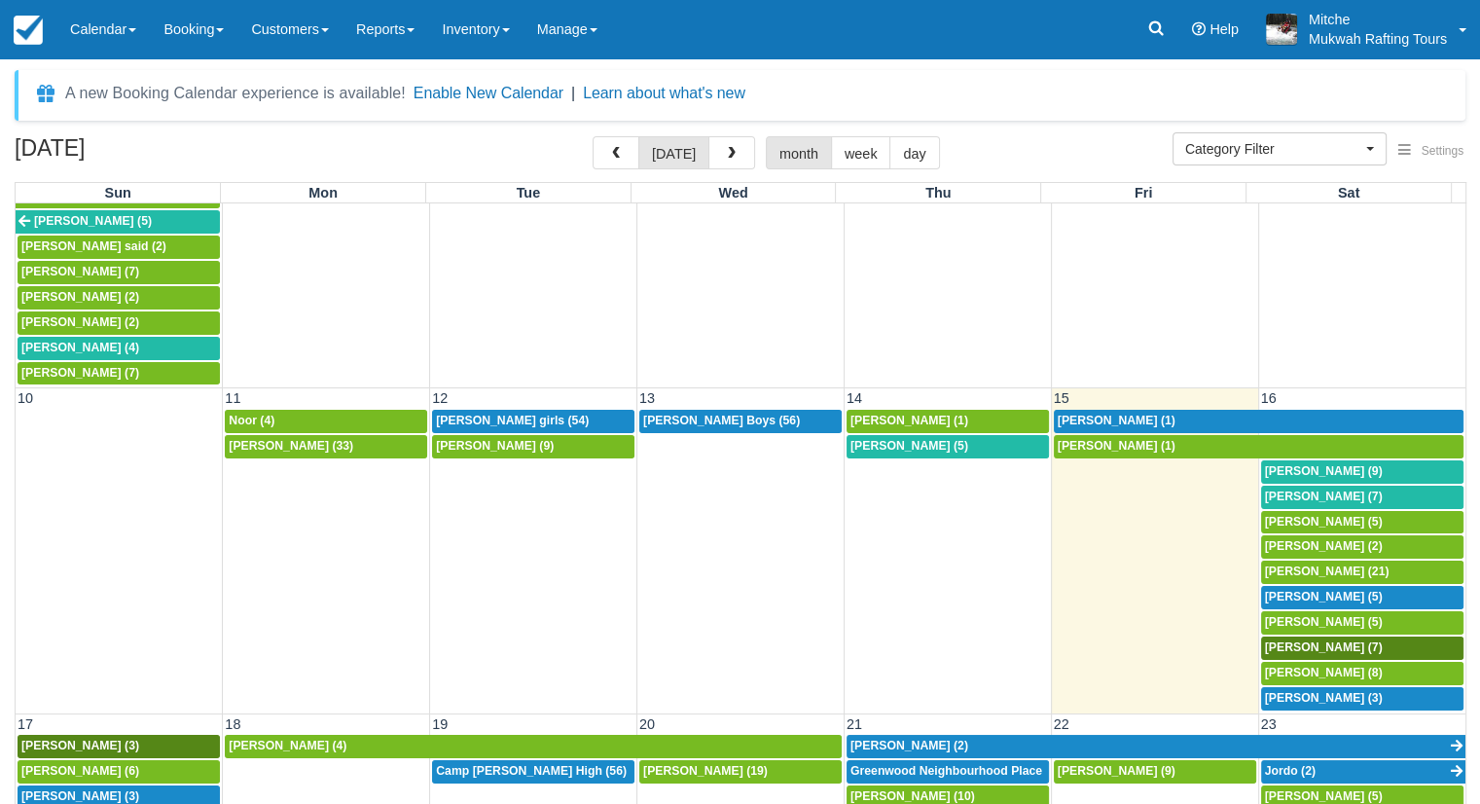
scroll to position [681, 0]
